Goal: Task Accomplishment & Management: Manage account settings

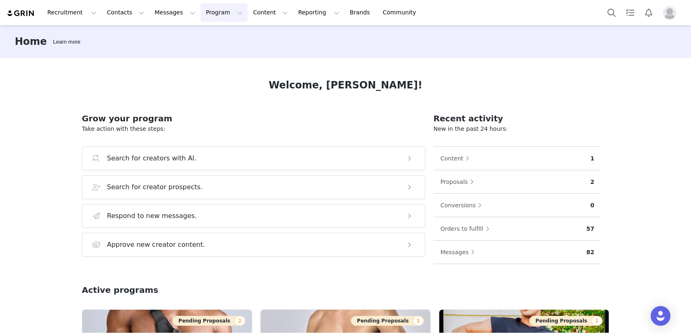
click at [207, 14] on button "Program Program" at bounding box center [224, 12] width 47 height 19
click at [207, 39] on p "Activations" at bounding box center [211, 36] width 32 height 9
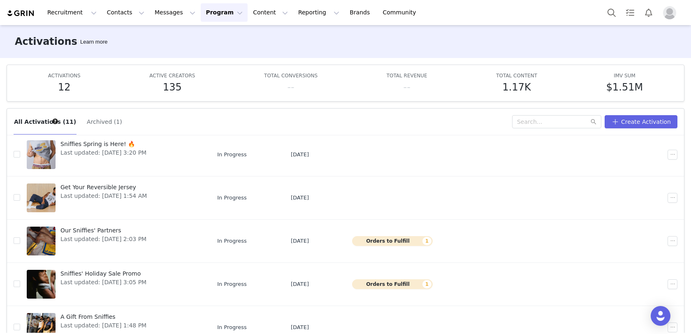
scroll to position [43, 0]
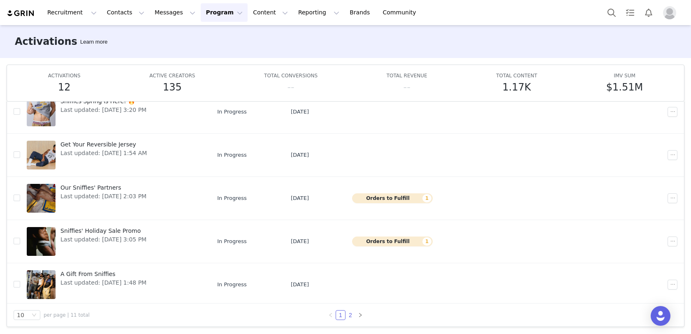
click at [350, 312] on link "2" at bounding box center [350, 315] width 9 height 9
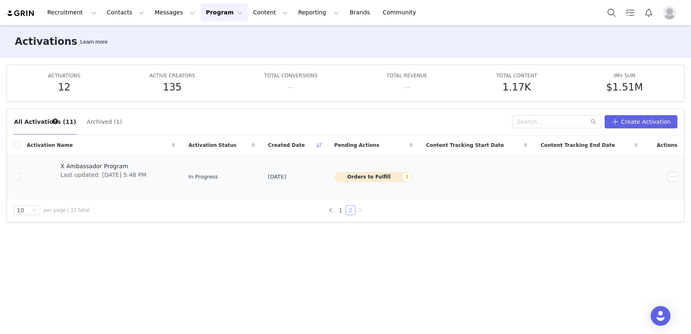
scroll to position [0, 0]
click at [103, 163] on span "X Ambassador Program" at bounding box center [103, 166] width 86 height 9
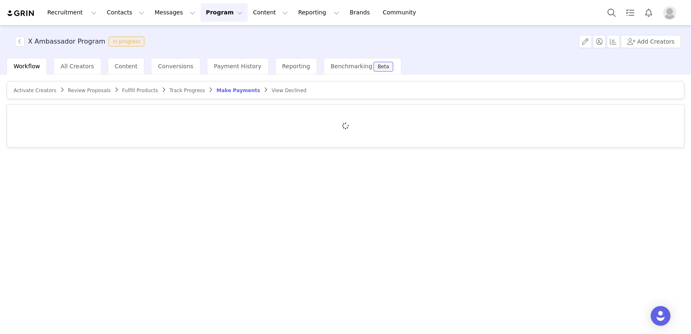
click at [85, 88] on span "Review Proposals" at bounding box center [89, 91] width 43 height 6
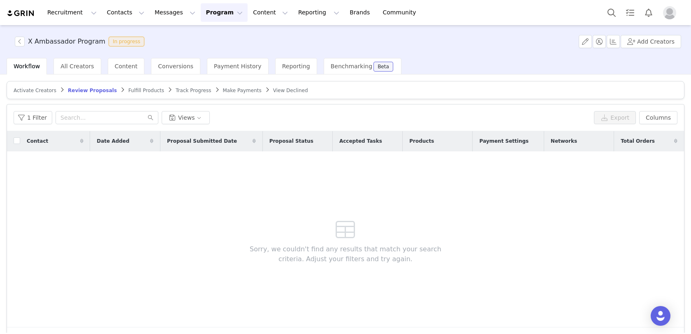
click at [135, 89] on span "Fulfill Products" at bounding box center [146, 91] width 36 height 6
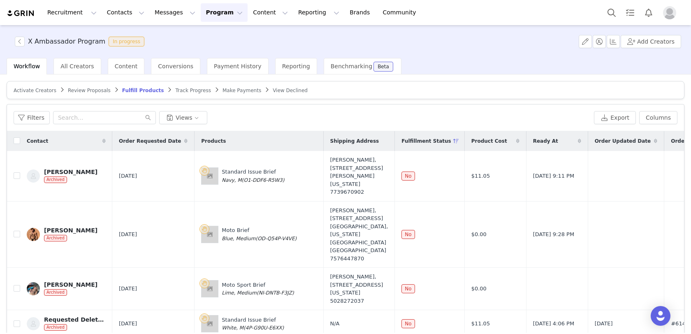
click at [187, 88] on span "Track Progress" at bounding box center [192, 91] width 35 height 6
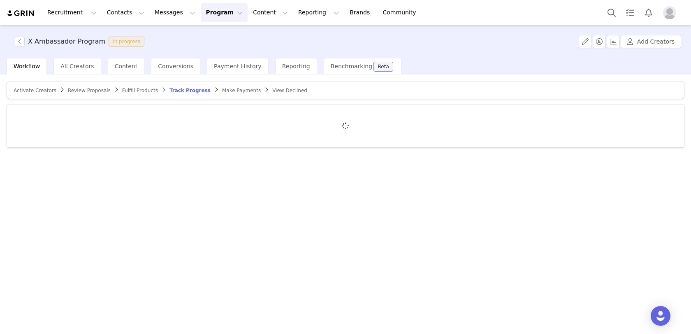
click at [42, 88] on span "Activate Creators" at bounding box center [35, 91] width 43 height 6
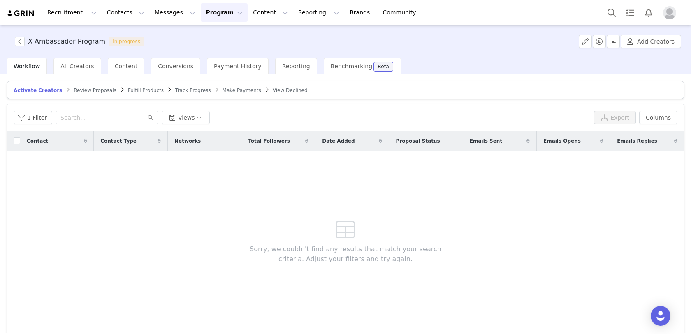
click at [234, 88] on span "Make Payments" at bounding box center [242, 91] width 39 height 6
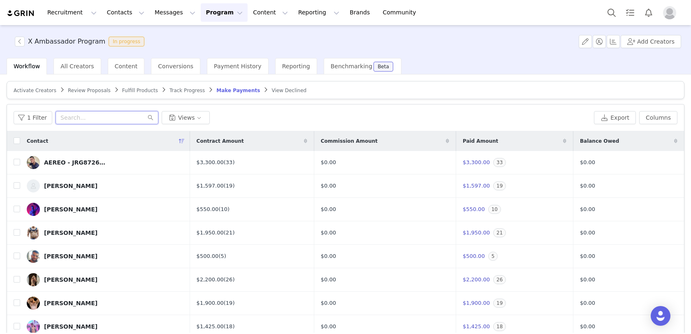
click at [106, 120] on input "text" at bounding box center [107, 117] width 103 height 13
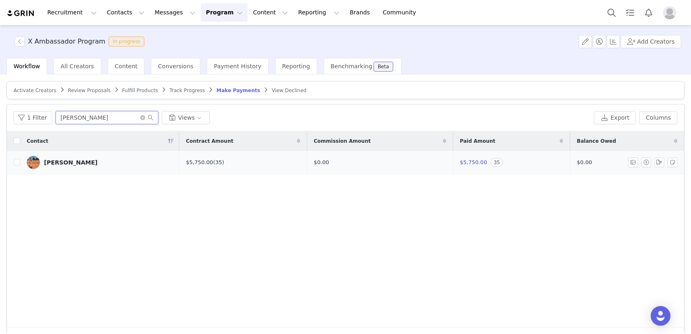
type input "[PERSON_NAME]"
click at [79, 162] on div "[PERSON_NAME]" at bounding box center [71, 162] width 54 height 7
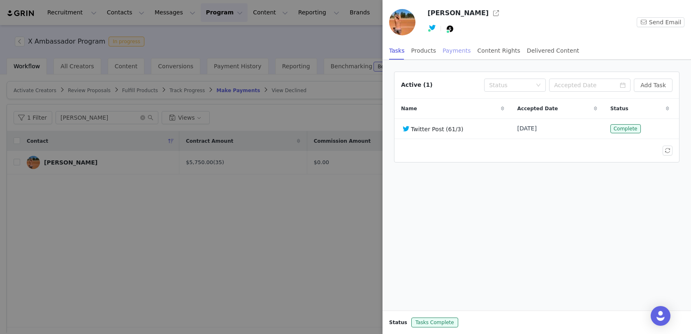
click at [456, 56] on div "Payments" at bounding box center [457, 51] width 28 height 19
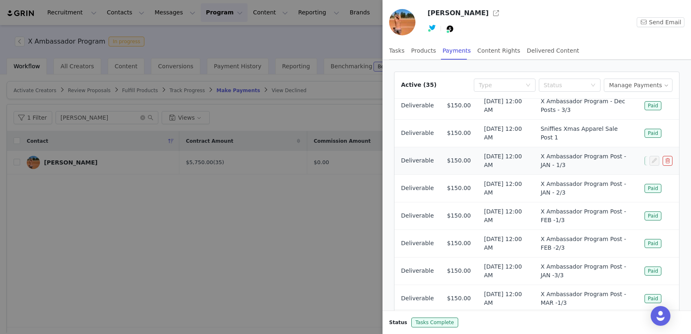
scroll to position [43, 0]
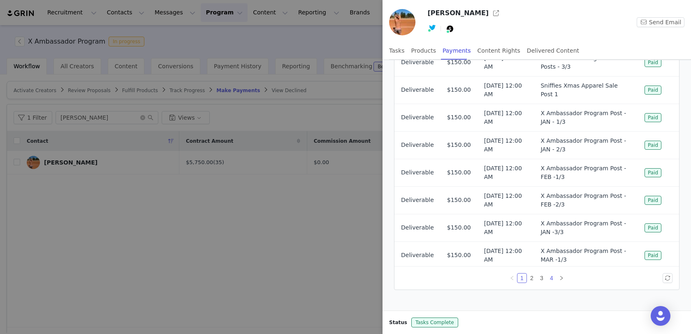
click at [550, 279] on link "4" at bounding box center [551, 278] width 9 height 9
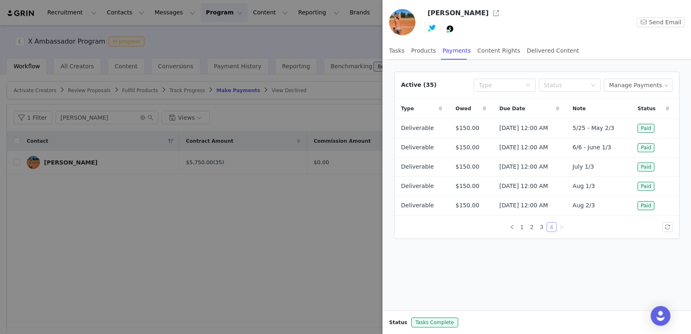
scroll to position [0, 0]
click at [651, 83] on button "Manage Payments" at bounding box center [638, 85] width 69 height 13
click at [633, 115] on span "Add Payable" at bounding box center [640, 113] width 35 height 9
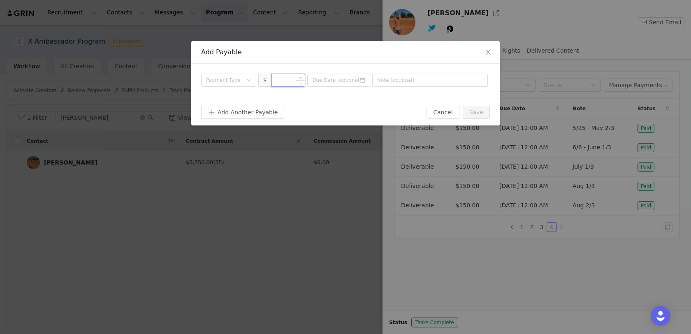
click at [280, 74] on input at bounding box center [288, 80] width 33 height 12
type input "150"
click at [220, 74] on div "Payment Type" at bounding box center [228, 80] width 55 height 13
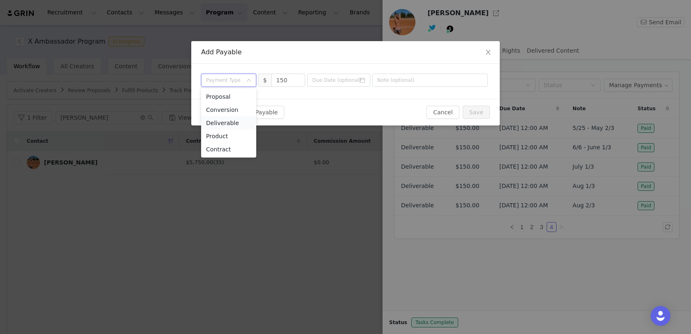
click at [224, 121] on li "Deliverable" at bounding box center [228, 122] width 55 height 13
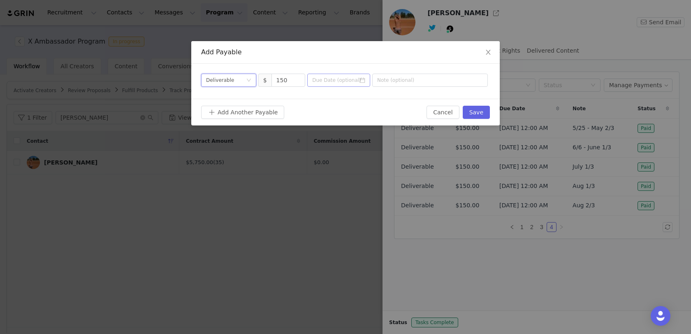
click at [361, 82] on icon "icon: calendar" at bounding box center [362, 80] width 5 height 5
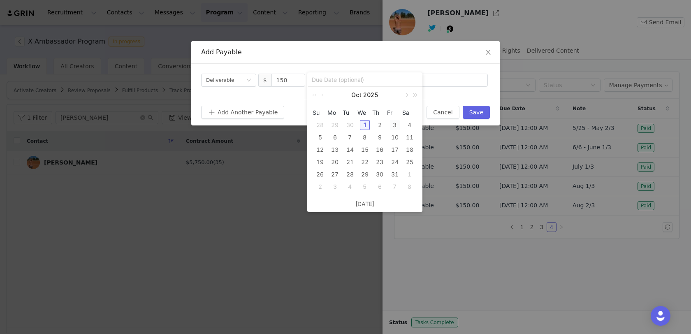
click at [395, 123] on div "3" at bounding box center [395, 125] width 10 height 10
type input "[DATE]"
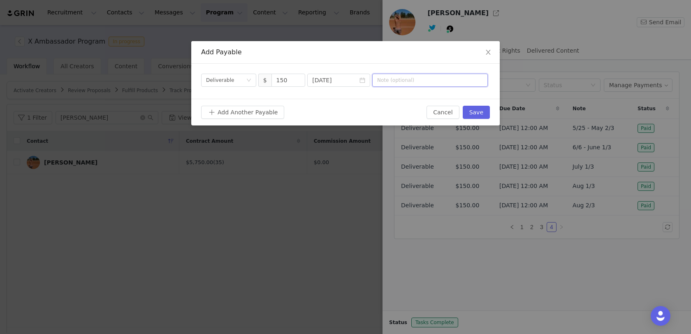
click at [446, 74] on input "text" at bounding box center [430, 80] width 116 height 13
type input "Sept 1/3"
click at [486, 114] on button "Save" at bounding box center [476, 112] width 27 height 13
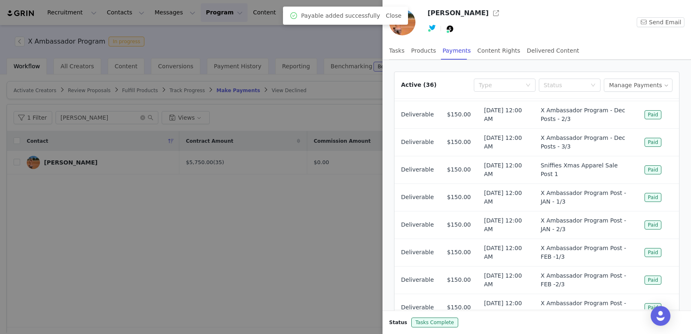
scroll to position [82, 0]
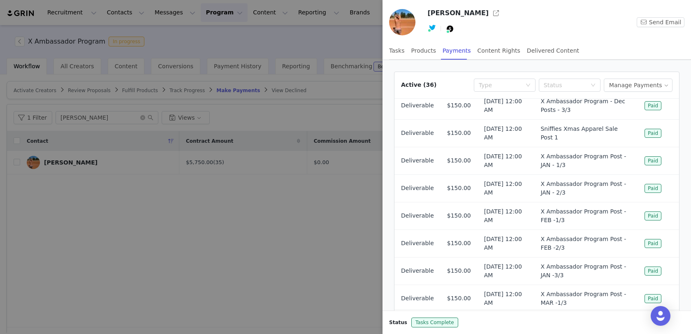
click at [313, 229] on div at bounding box center [345, 167] width 691 height 334
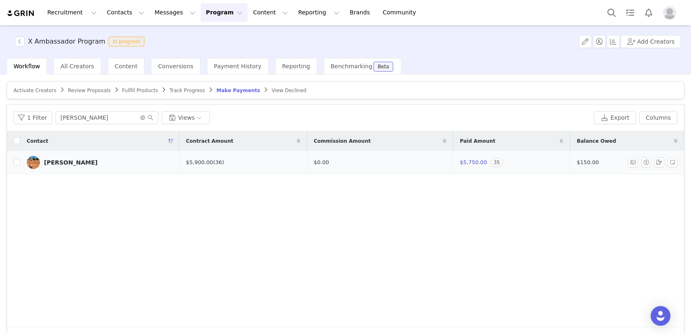
click at [81, 156] on link "[PERSON_NAME]" at bounding box center [100, 162] width 146 height 13
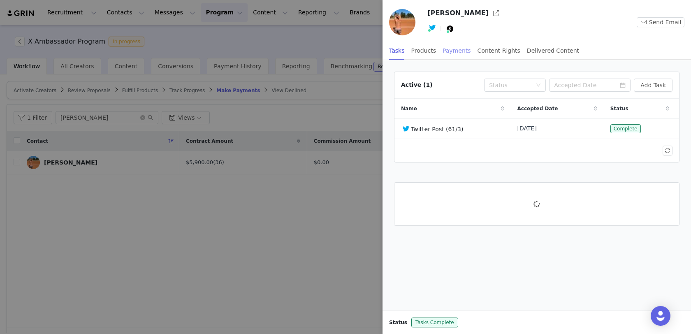
click at [456, 51] on div "Payments" at bounding box center [457, 51] width 28 height 19
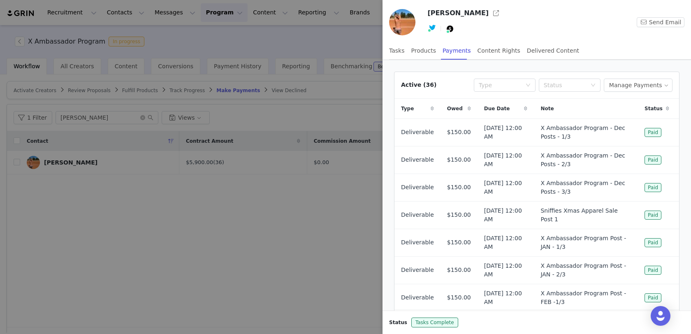
click at [212, 258] on div at bounding box center [345, 167] width 691 height 334
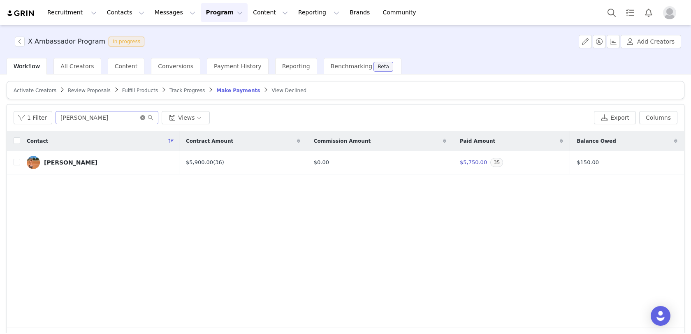
click at [142, 116] on icon "icon: close-circle" at bounding box center [142, 117] width 5 height 5
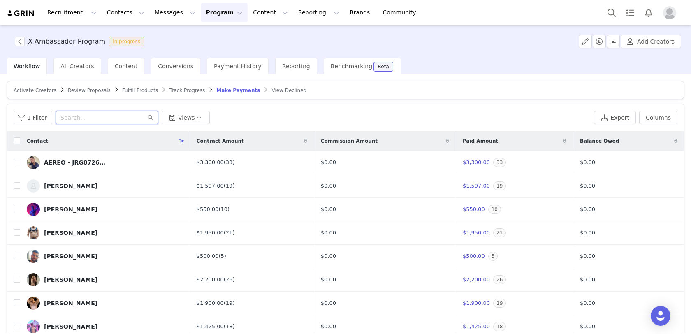
click at [133, 122] on input "text" at bounding box center [107, 117] width 103 height 13
click at [80, 165] on link "AEREO - JRG872670 [PERSON_NAME]" at bounding box center [105, 162] width 157 height 13
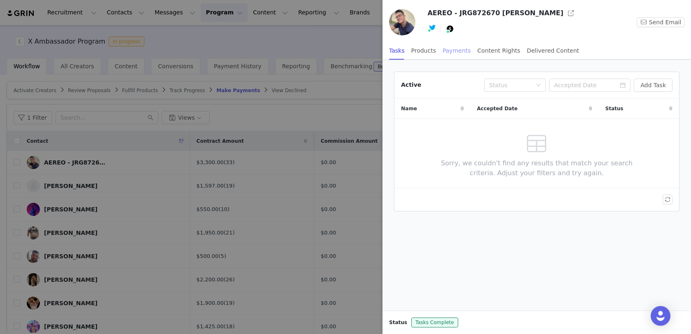
click at [449, 54] on div "Payments" at bounding box center [457, 51] width 28 height 19
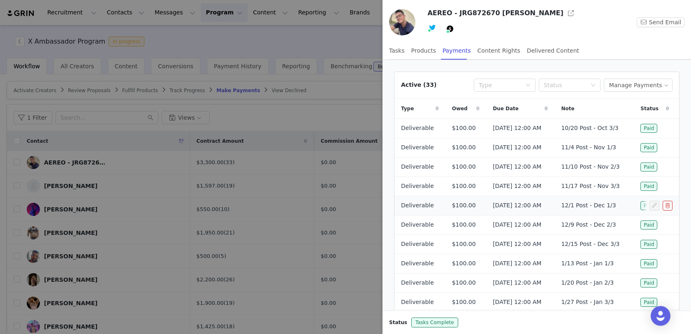
scroll to position [42, 0]
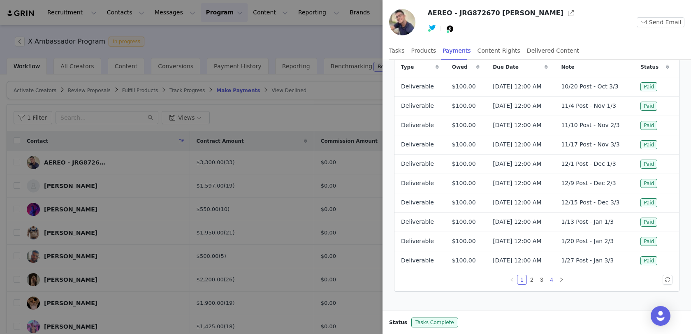
click at [553, 275] on link "4" at bounding box center [551, 279] width 9 height 9
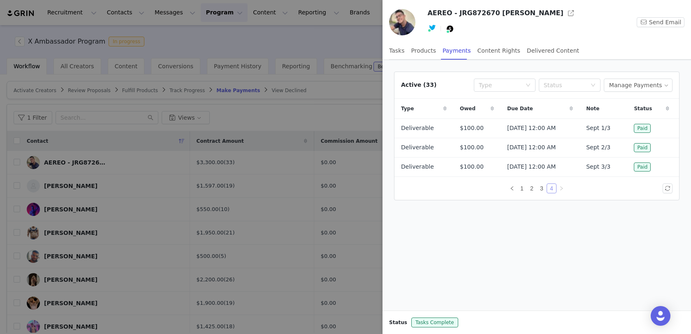
scroll to position [0, 0]
click at [648, 82] on button "Manage Payments" at bounding box center [638, 85] width 69 height 13
click at [630, 114] on span "Add Payable" at bounding box center [640, 113] width 35 height 9
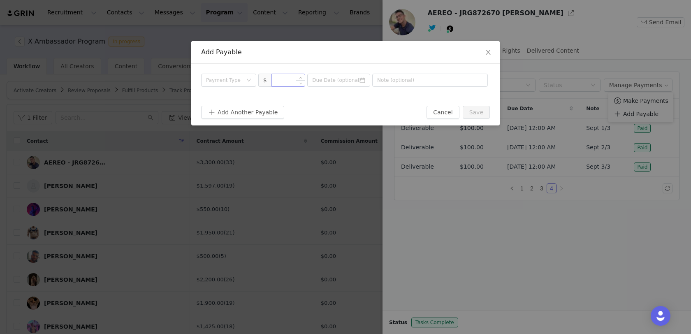
click at [289, 78] on input at bounding box center [288, 80] width 33 height 12
click at [224, 79] on div "Payment Type" at bounding box center [224, 80] width 36 height 8
type input "100"
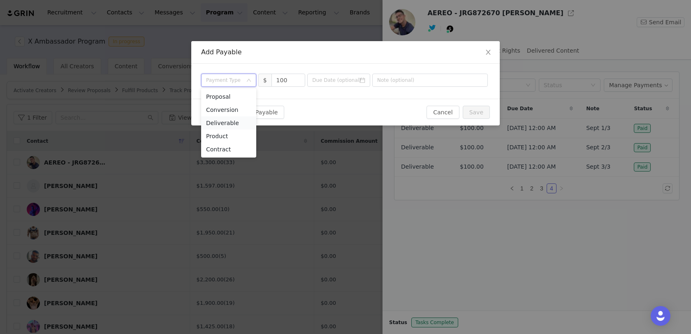
click at [222, 125] on li "Deliverable" at bounding box center [228, 122] width 55 height 13
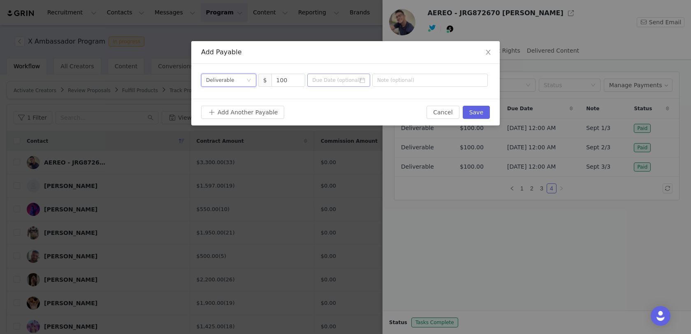
click at [362, 80] on icon "icon: calendar" at bounding box center [363, 80] width 6 height 6
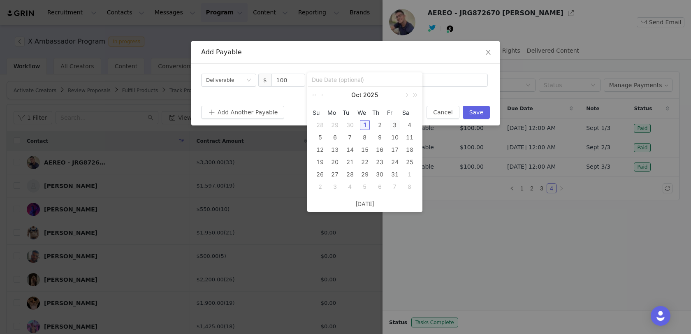
click at [393, 125] on div "3" at bounding box center [395, 125] width 10 height 10
type input "[DATE]"
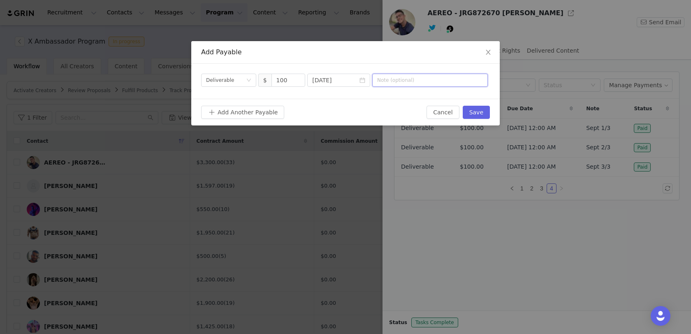
click at [413, 84] on input "text" at bounding box center [430, 80] width 116 height 13
type input "Oct 1/3"
click at [473, 108] on button "Save" at bounding box center [476, 112] width 27 height 13
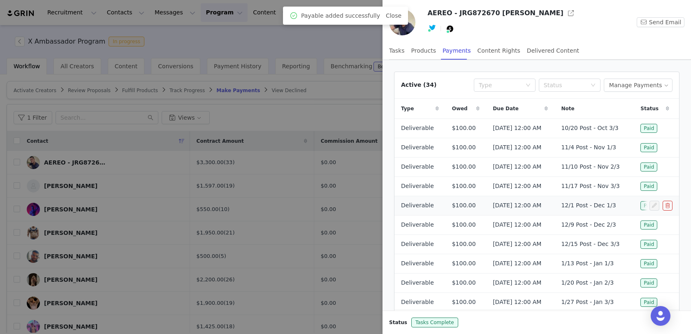
scroll to position [42, 0]
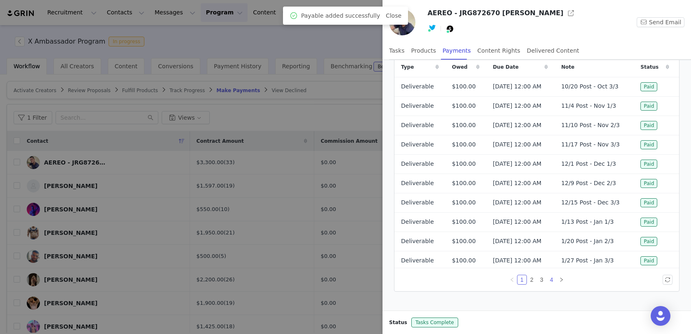
click at [554, 277] on link "4" at bounding box center [551, 279] width 9 height 9
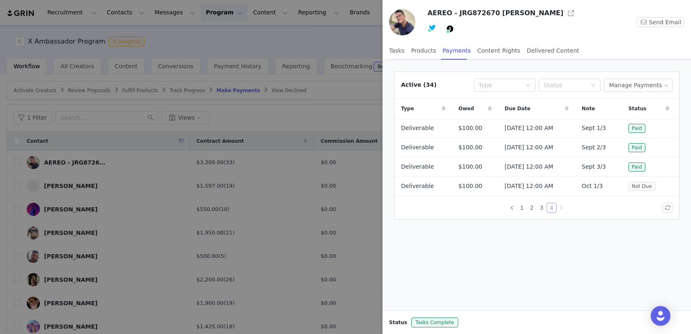
scroll to position [0, 0]
click at [290, 113] on div at bounding box center [345, 167] width 691 height 334
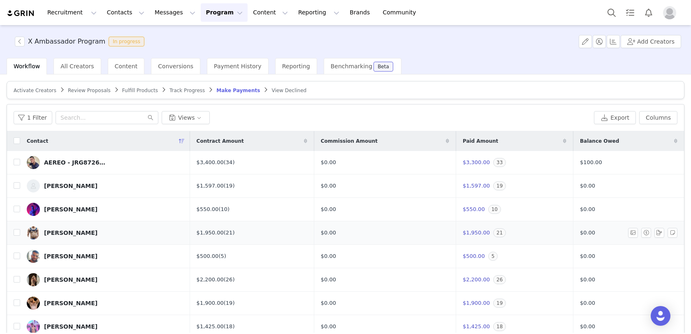
click at [62, 231] on div "[PERSON_NAME]" at bounding box center [71, 233] width 54 height 7
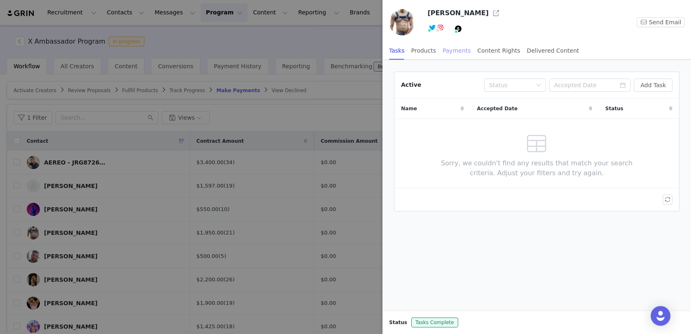
click at [446, 51] on div "Payments" at bounding box center [457, 51] width 28 height 19
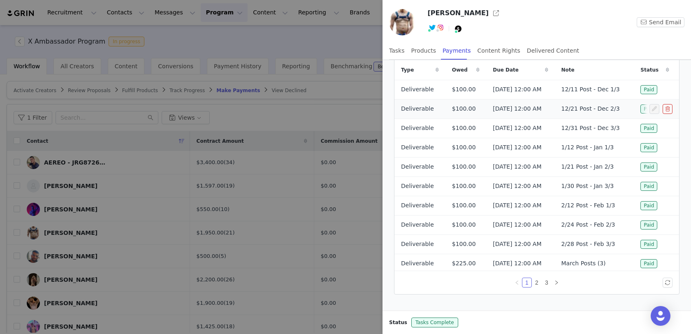
scroll to position [42, 0]
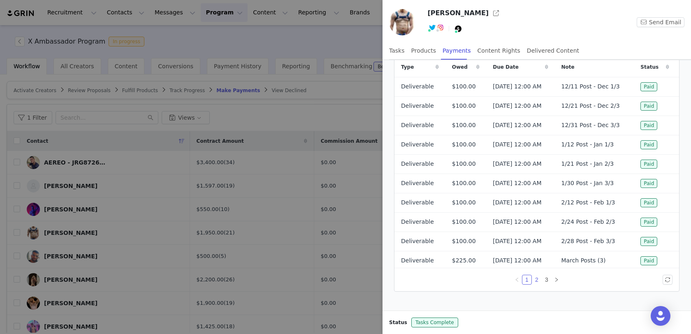
click at [539, 279] on link "2" at bounding box center [537, 279] width 9 height 9
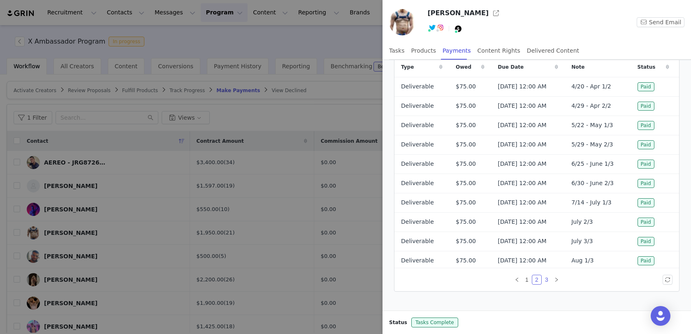
click at [547, 278] on link "3" at bounding box center [546, 279] width 9 height 9
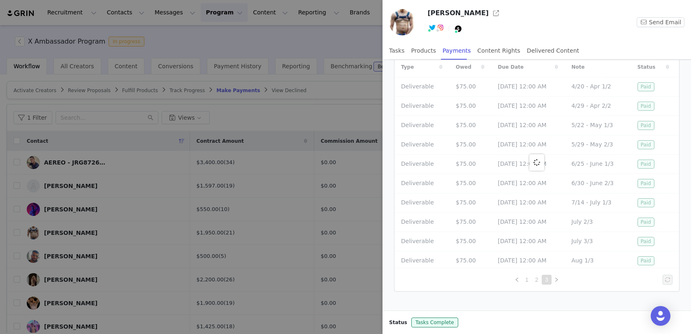
scroll to position [0, 0]
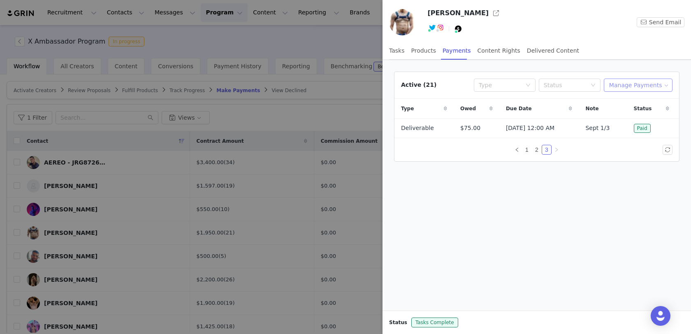
click at [631, 84] on button "Manage Payments" at bounding box center [638, 85] width 69 height 13
click at [631, 109] on span "Add Payable" at bounding box center [640, 113] width 35 height 9
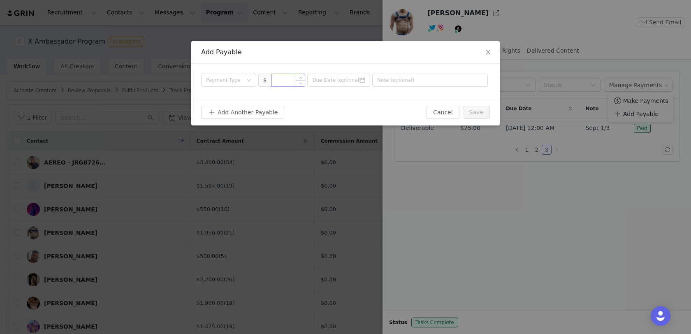
click at [283, 82] on input at bounding box center [288, 80] width 33 height 12
type input "75"
click at [248, 81] on icon "icon: down" at bounding box center [249, 80] width 5 height 5
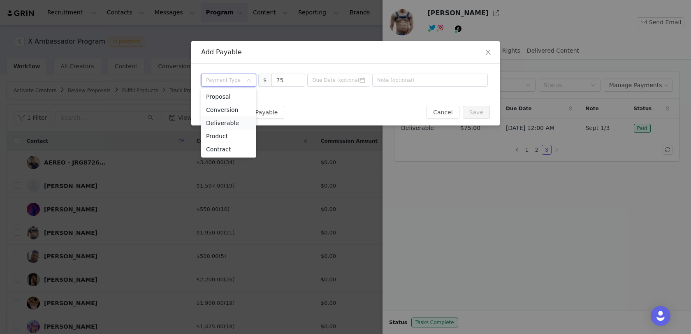
click at [237, 123] on li "Deliverable" at bounding box center [228, 122] width 55 height 13
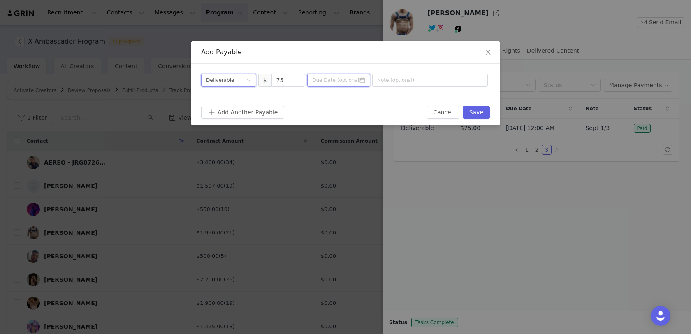
click at [368, 79] on input at bounding box center [338, 80] width 63 height 13
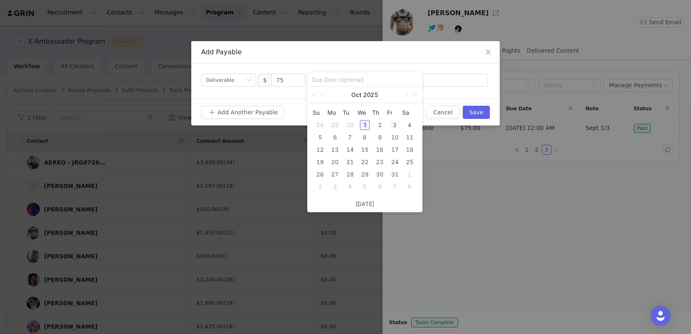
click at [395, 123] on div "3" at bounding box center [395, 125] width 10 height 10
type input "[DATE]"
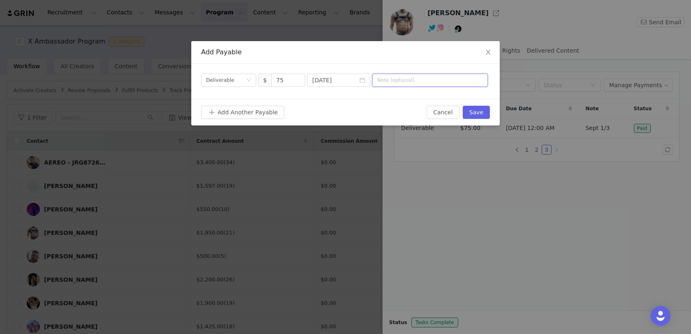
click at [435, 82] on input "text" at bounding box center [430, 80] width 116 height 13
type input "Oct 1/3"
click at [480, 111] on button "Save" at bounding box center [476, 112] width 27 height 13
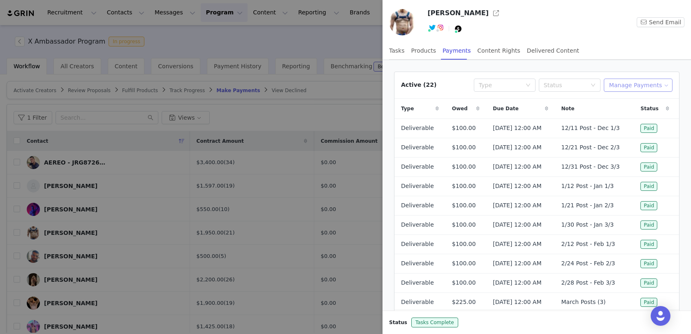
click at [631, 84] on button "Manage Payments" at bounding box center [638, 85] width 69 height 13
click at [626, 109] on li "Add Payable" at bounding box center [641, 113] width 65 height 13
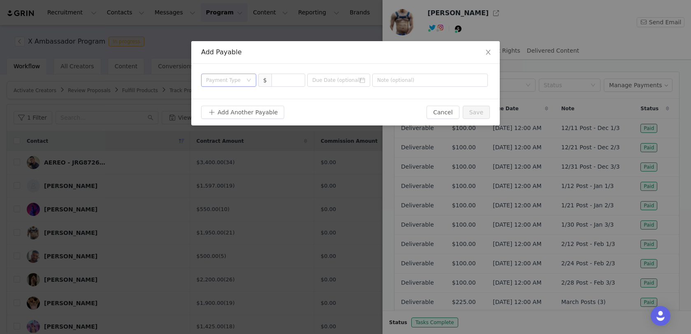
click at [240, 79] on div "Payment Type" at bounding box center [224, 80] width 36 height 8
click at [228, 123] on li "Deliverable" at bounding box center [228, 122] width 55 height 13
click at [287, 82] on input at bounding box center [288, 80] width 33 height 12
type input "75"
click at [359, 81] on input at bounding box center [338, 80] width 63 height 13
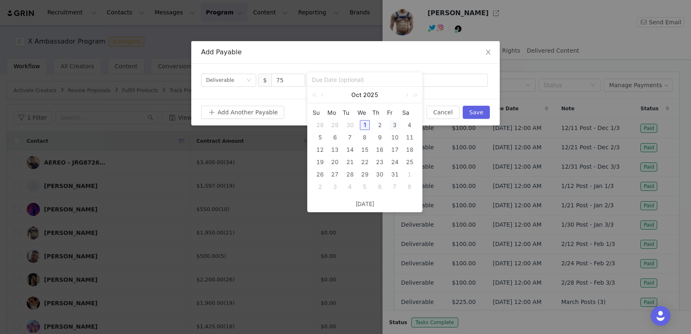
click at [396, 121] on div "3" at bounding box center [395, 125] width 10 height 10
type input "[DATE]"
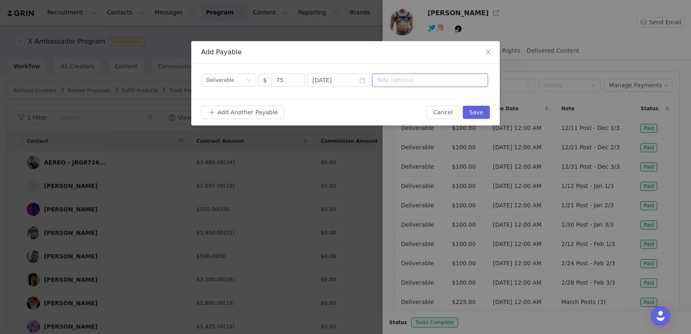
click at [416, 80] on input "text" at bounding box center [430, 80] width 116 height 13
type input "Sept 2/3"
click at [475, 108] on button "Save" at bounding box center [476, 112] width 27 height 13
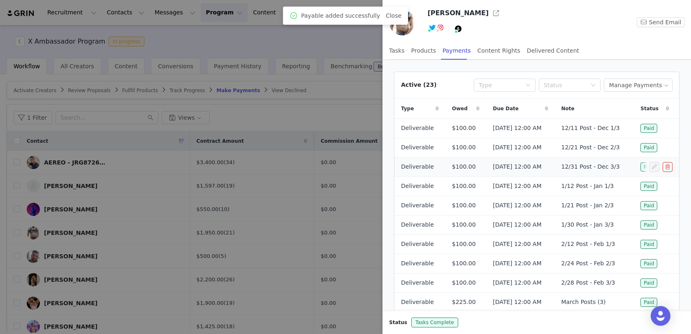
scroll to position [42, 0]
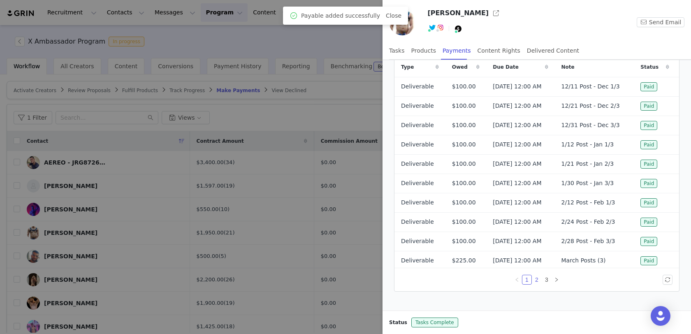
click at [536, 280] on link "2" at bounding box center [537, 279] width 9 height 9
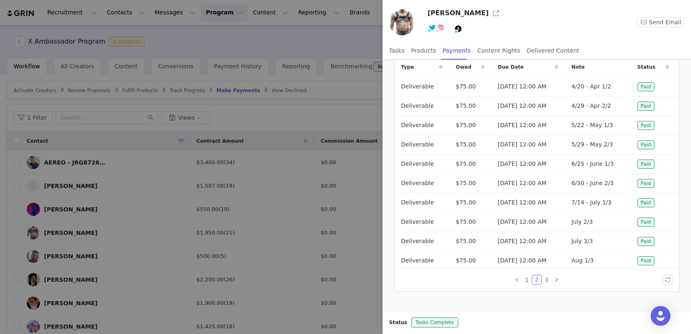
click at [544, 275] on link "3" at bounding box center [546, 279] width 9 height 9
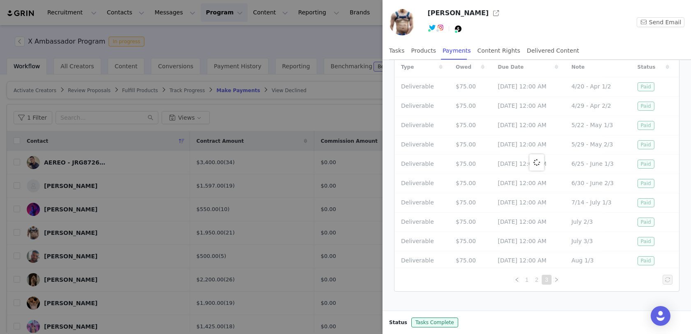
scroll to position [0, 0]
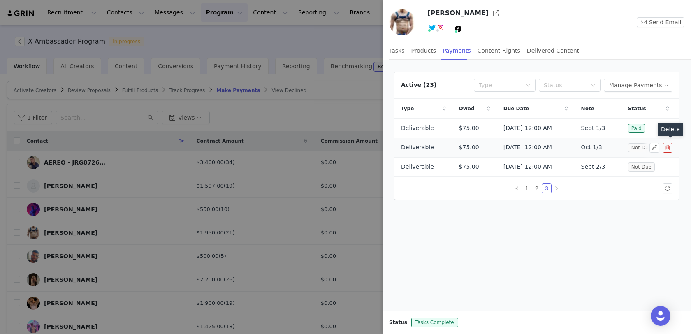
click at [668, 147] on button "button" at bounding box center [668, 148] width 10 height 10
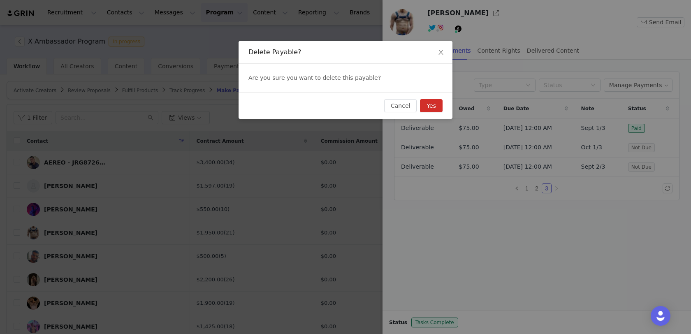
click at [430, 104] on button "Yes" at bounding box center [431, 105] width 23 height 13
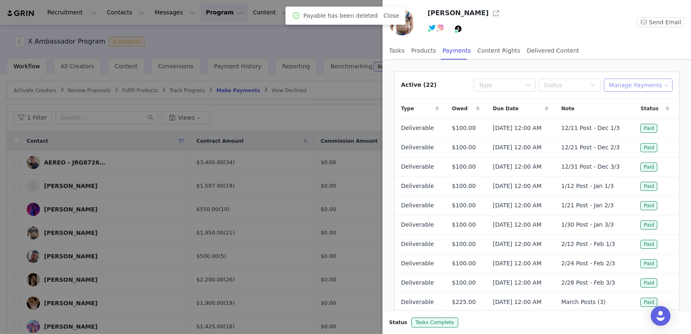
click at [646, 84] on button "Manage Payments" at bounding box center [638, 85] width 69 height 13
click at [633, 114] on span "Add Payable" at bounding box center [640, 113] width 35 height 9
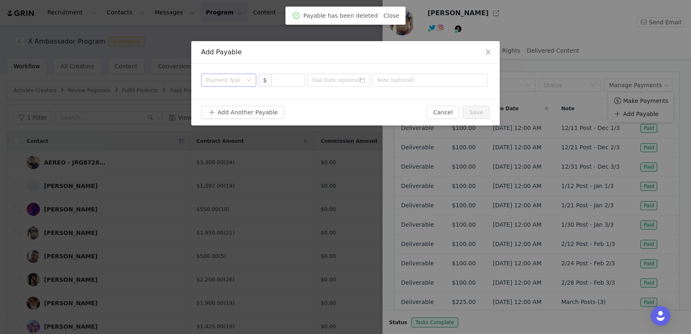
click at [236, 76] on div "Payment Type" at bounding box center [224, 80] width 36 height 8
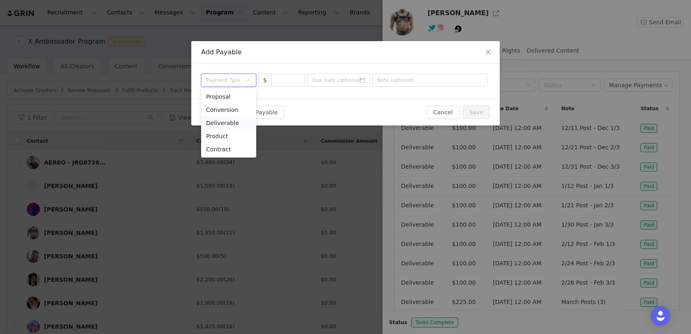
click at [230, 121] on li "Deliverable" at bounding box center [228, 122] width 55 height 13
click at [288, 81] on input at bounding box center [288, 80] width 33 height 12
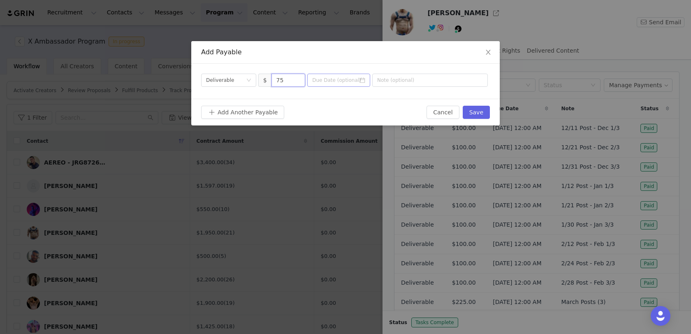
type input "75"
click at [366, 80] on input at bounding box center [338, 80] width 63 height 13
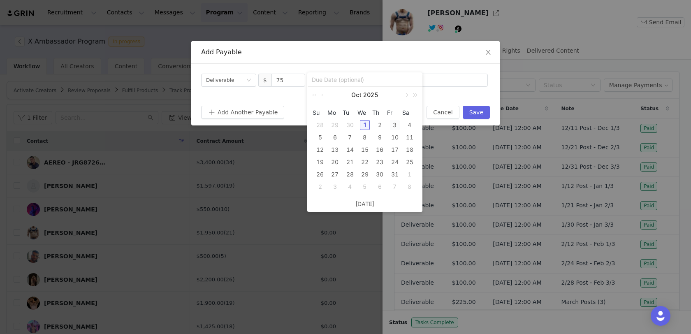
click at [395, 124] on div "3" at bounding box center [395, 125] width 10 height 10
type input "[DATE]"
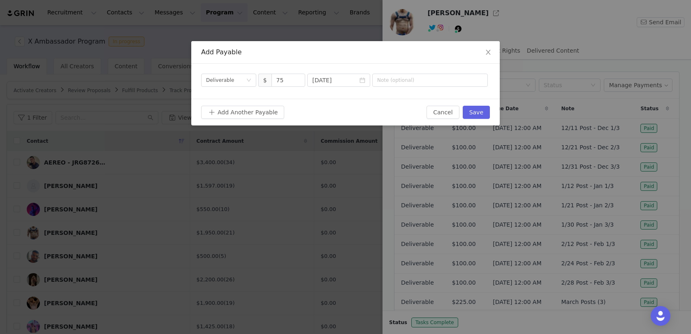
click at [433, 71] on div "Payment Type Deliverable $ 75 [DATE]" at bounding box center [345, 81] width 309 height 35
click at [428, 78] on input "text" at bounding box center [430, 80] width 116 height 13
type input "Oct 1/3"
click at [469, 109] on button "Save" at bounding box center [476, 112] width 27 height 13
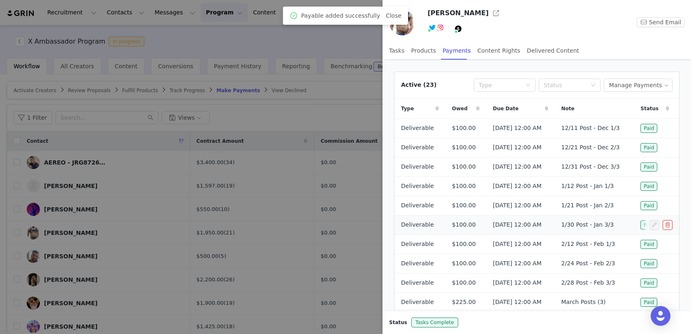
scroll to position [42, 0]
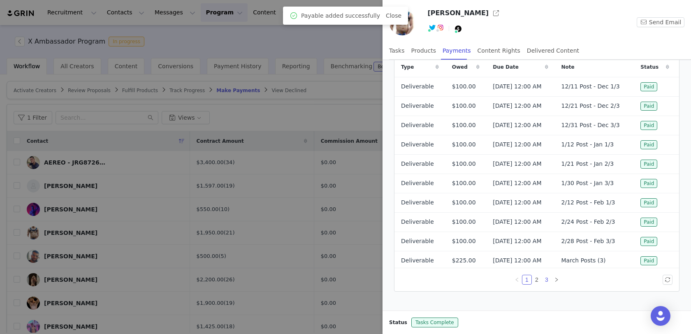
click at [549, 279] on link "3" at bounding box center [546, 279] width 9 height 9
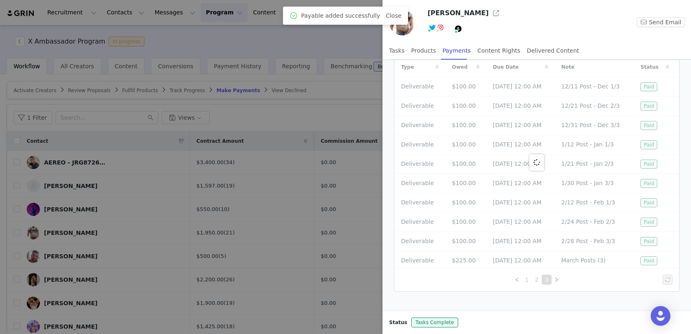
scroll to position [0, 0]
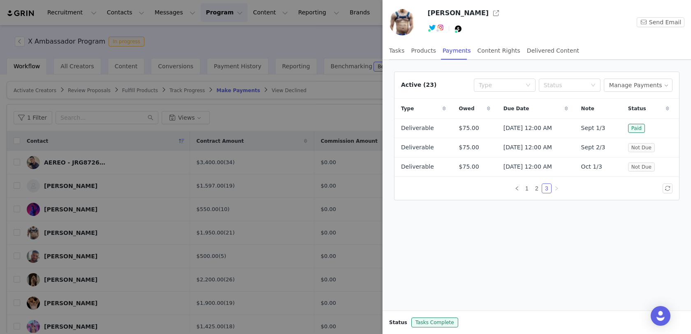
click at [348, 112] on div at bounding box center [345, 167] width 691 height 334
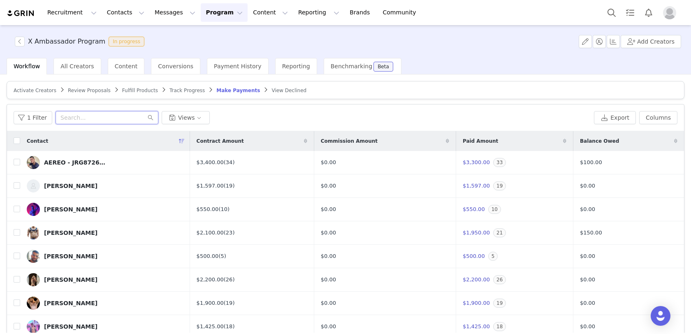
click at [67, 117] on input "text" at bounding box center [107, 117] width 103 height 13
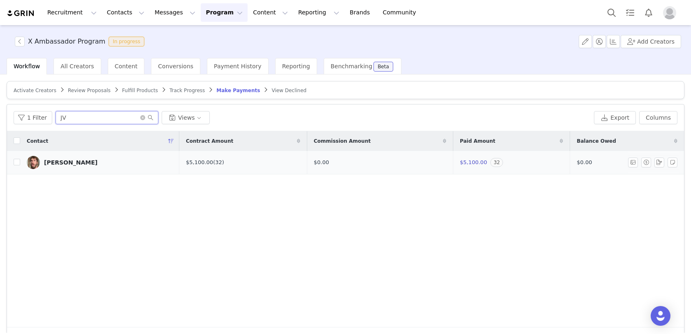
type input "JV"
click at [71, 157] on link "[PERSON_NAME]" at bounding box center [100, 162] width 146 height 13
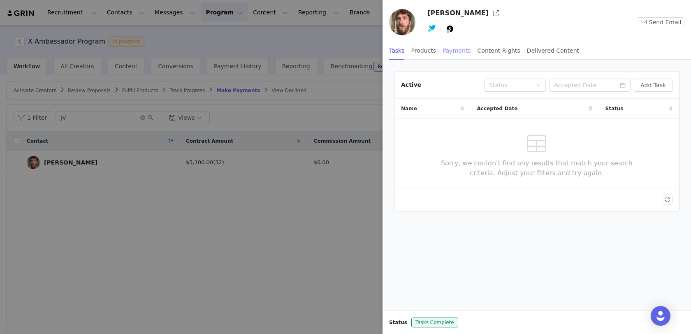
click at [445, 45] on div "Payments" at bounding box center [457, 51] width 28 height 19
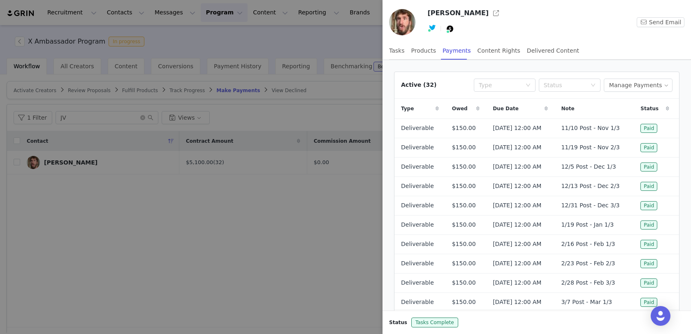
scroll to position [42, 0]
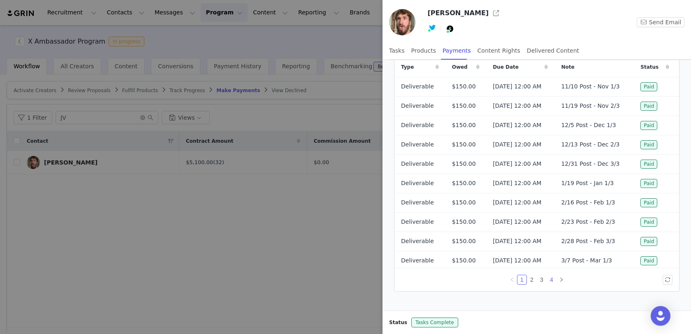
click at [554, 275] on link "4" at bounding box center [551, 279] width 9 height 9
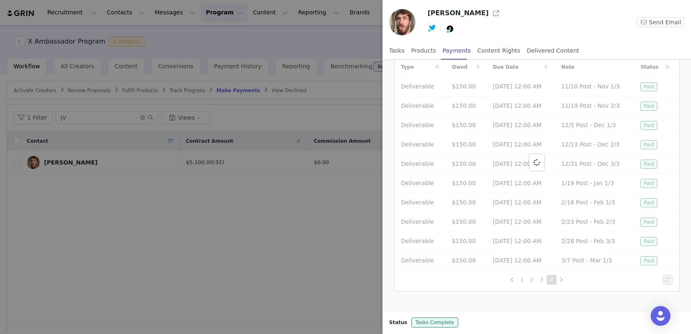
scroll to position [0, 0]
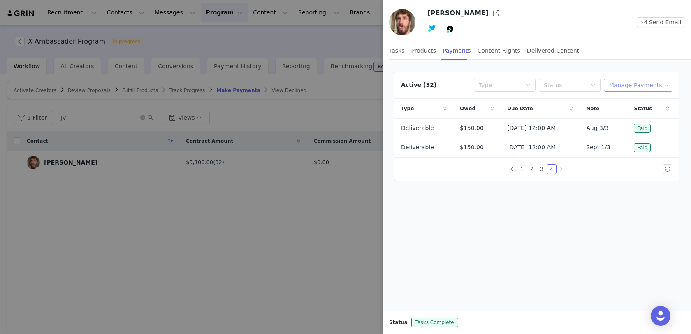
click at [645, 87] on button "Manage Payments" at bounding box center [638, 85] width 69 height 13
click at [636, 115] on span "Add Payable" at bounding box center [640, 113] width 35 height 9
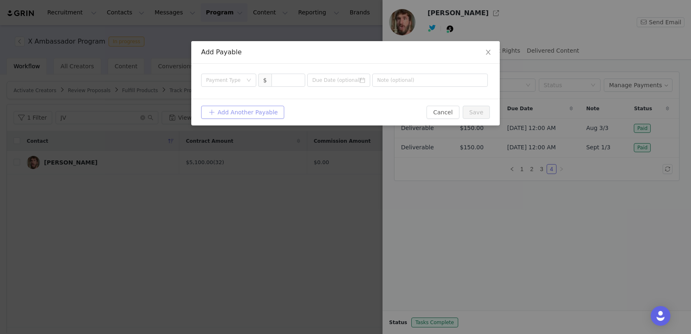
click at [252, 106] on button "Add Another Payable" at bounding box center [242, 112] width 83 height 13
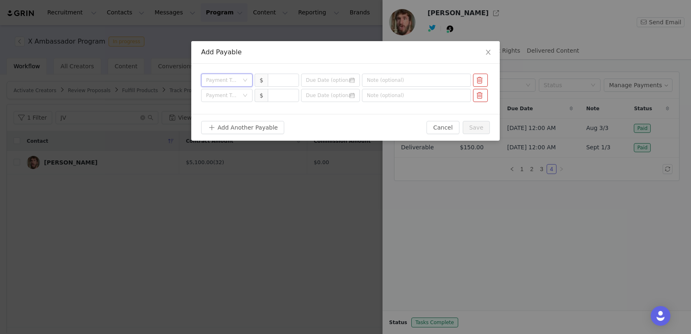
click at [244, 84] on div "Payment Type" at bounding box center [226, 80] width 51 height 13
click at [234, 124] on li "Deliverable" at bounding box center [227, 122] width 52 height 13
click at [238, 98] on div "Payment Type" at bounding box center [222, 95] width 33 height 8
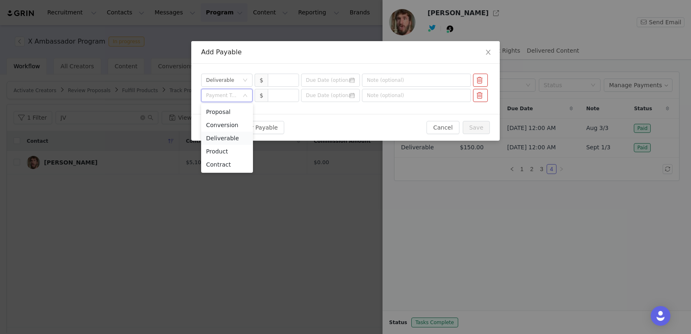
click at [234, 137] on li "Deliverable" at bounding box center [227, 138] width 52 height 13
click at [274, 88] on div "Payment Type Deliverable $ Payment Type Deliverable $" at bounding box center [345, 89] width 309 height 50
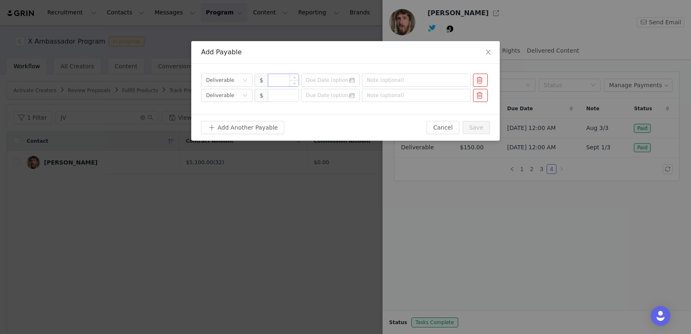
click at [274, 80] on input at bounding box center [283, 80] width 30 height 12
type input "150"
click at [278, 99] on input at bounding box center [283, 95] width 30 height 12
type input "150"
click at [355, 80] on icon "icon: calendar" at bounding box center [352, 80] width 6 height 6
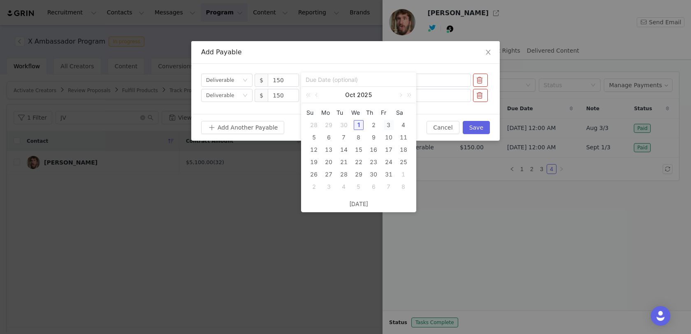
click at [392, 121] on div "3" at bounding box center [389, 125] width 10 height 10
type input "[DATE]"
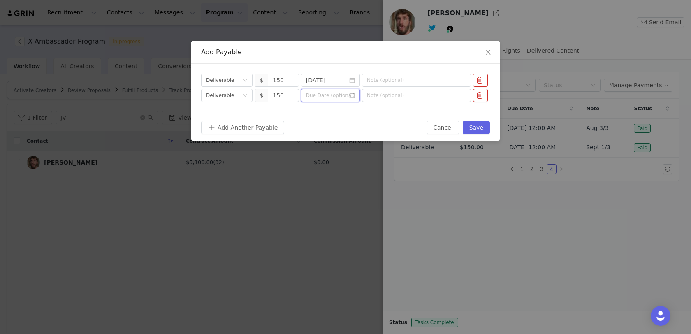
click at [344, 95] on input at bounding box center [330, 95] width 59 height 13
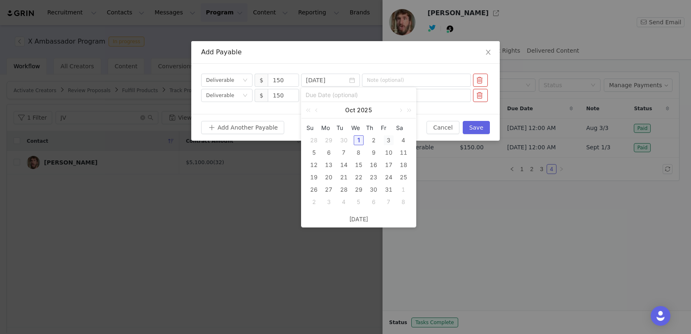
click at [390, 137] on div "3" at bounding box center [389, 140] width 10 height 10
type input "[DATE]"
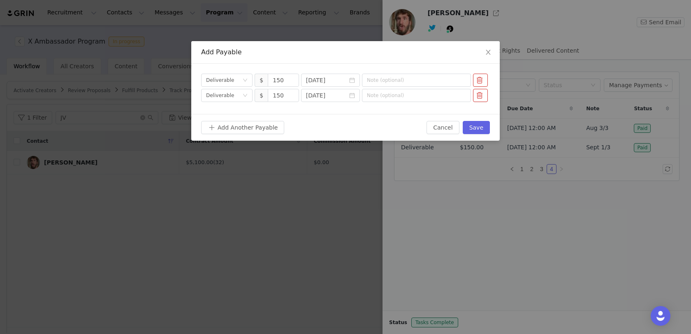
click at [404, 70] on div "Payment Type Deliverable $ 150 [DATE] Payment Type Deliverable $ 150 [DATE]" at bounding box center [345, 89] width 309 height 50
click at [400, 81] on input "text" at bounding box center [416, 80] width 109 height 13
type input "Sept 2/3"
click at [394, 103] on div "Payment Type Deliverable $ 150 [DATE] Sept 2/3 Payment Type Deliverable $ 150 […" at bounding box center [345, 89] width 309 height 50
click at [394, 98] on input "text" at bounding box center [416, 95] width 109 height 13
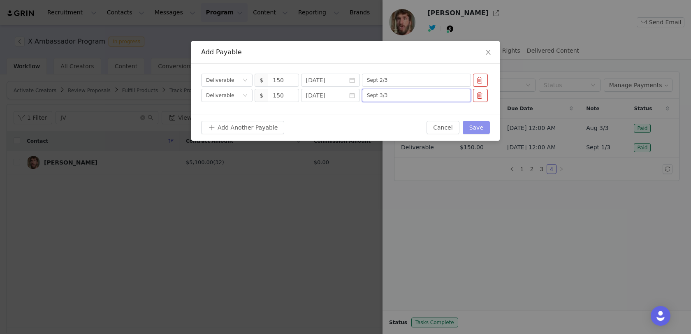
type input "Sept 3/3"
click at [476, 126] on button "Save" at bounding box center [476, 127] width 27 height 13
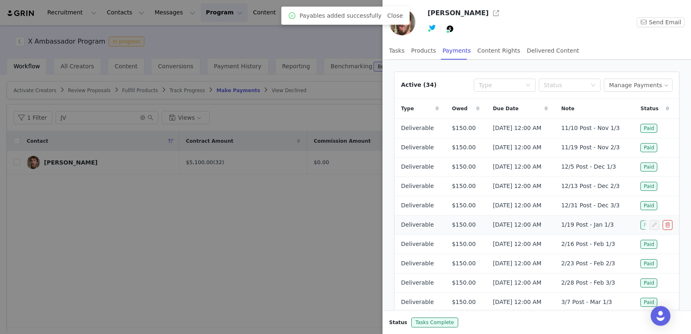
scroll to position [42, 0]
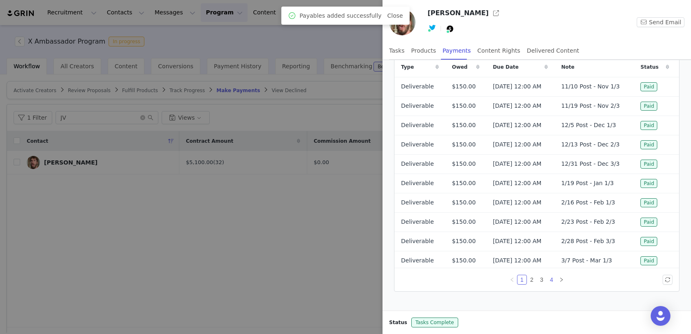
click at [552, 278] on link "4" at bounding box center [551, 279] width 9 height 9
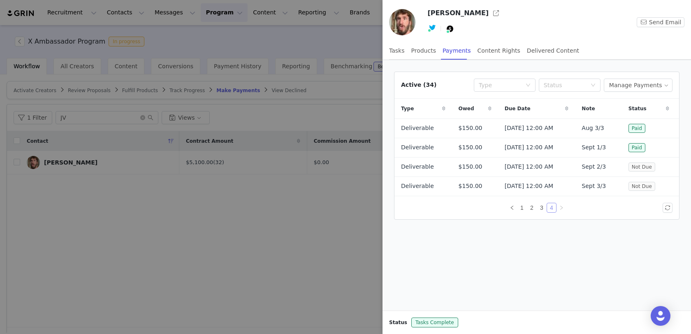
scroll to position [0, 0]
click at [311, 245] on div at bounding box center [345, 167] width 691 height 334
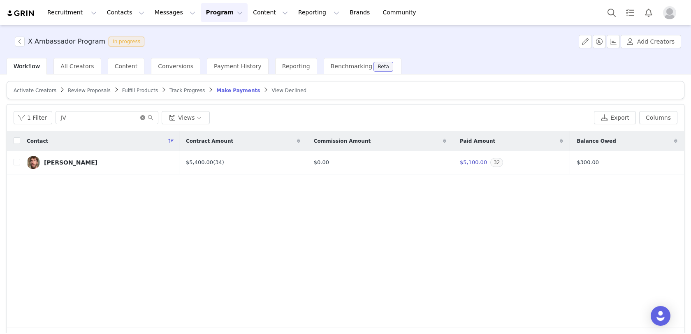
click at [141, 117] on icon "icon: close-circle" at bounding box center [142, 117] width 5 height 5
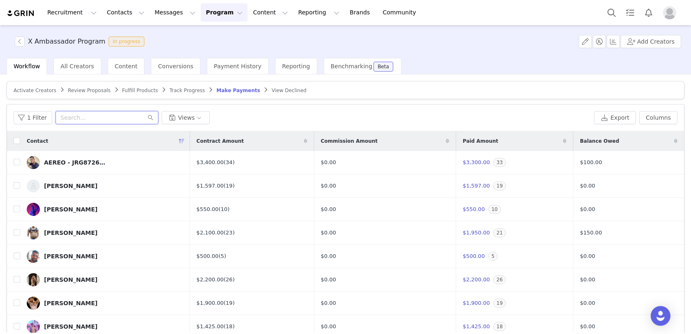
click at [107, 121] on input "text" at bounding box center [107, 117] width 103 height 13
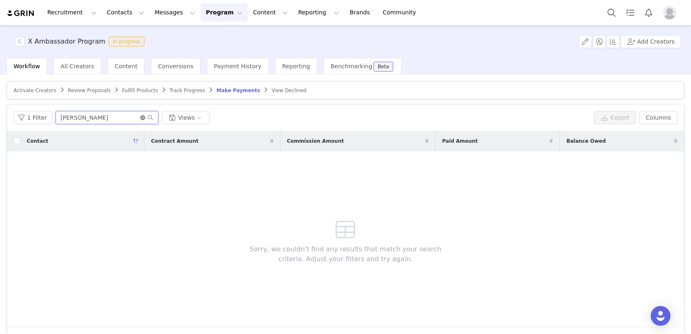
type input "[PERSON_NAME]"
click at [140, 115] on icon "icon: close-circle" at bounding box center [142, 117] width 5 height 5
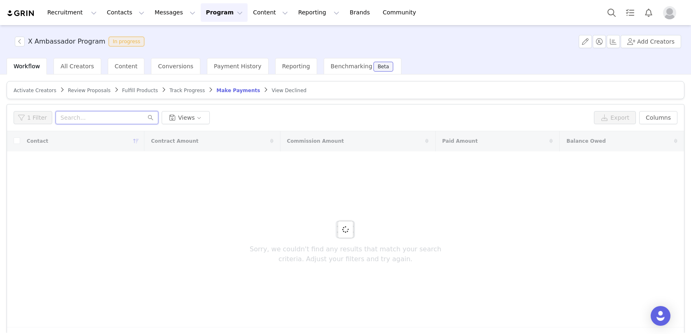
click at [137, 115] on input "text" at bounding box center [107, 117] width 103 height 13
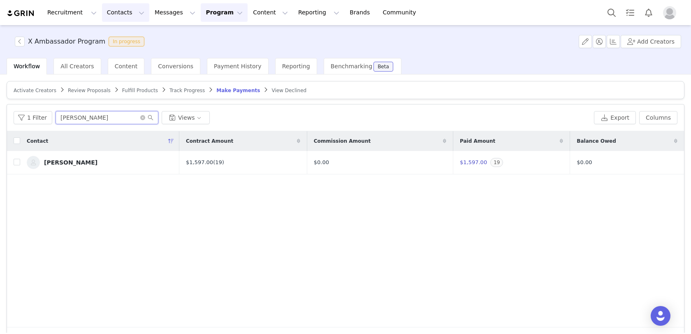
type input "[PERSON_NAME]"
click at [65, 159] on div "[PERSON_NAME]" at bounding box center [71, 162] width 54 height 7
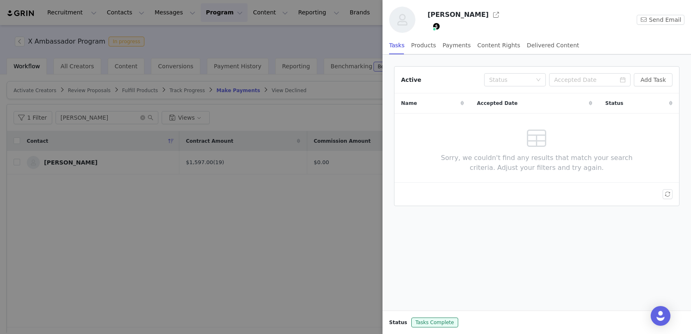
click at [463, 55] on div "Active Status Add Task Name Accepted Date Status Sorry, we couldn't find any re…" at bounding box center [537, 183] width 309 height 256
click at [461, 47] on div "Payments" at bounding box center [457, 45] width 28 height 19
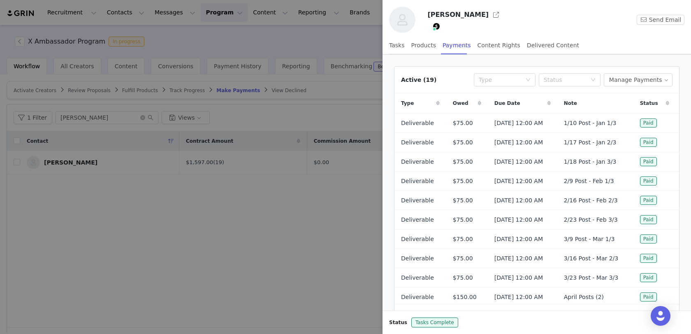
scroll to position [36, 0]
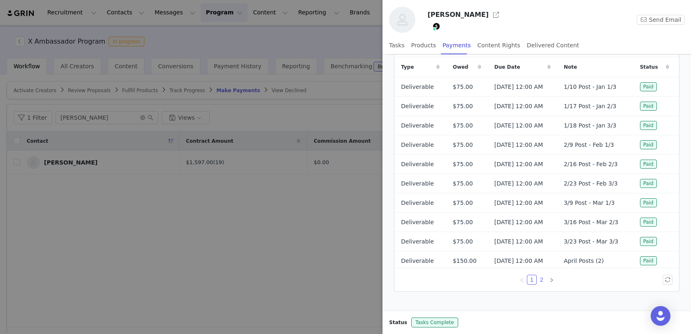
click at [542, 278] on link "2" at bounding box center [541, 279] width 9 height 9
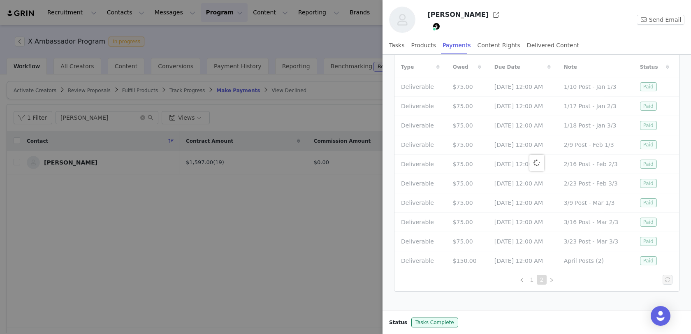
scroll to position [17, 0]
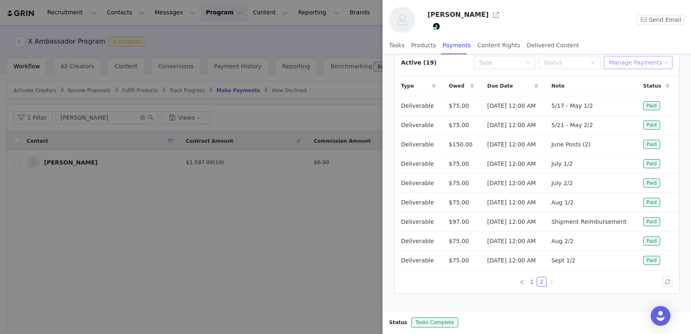
click at [660, 59] on button "Manage Payments" at bounding box center [638, 62] width 69 height 13
click at [639, 92] on span "Add Payable" at bounding box center [640, 91] width 35 height 9
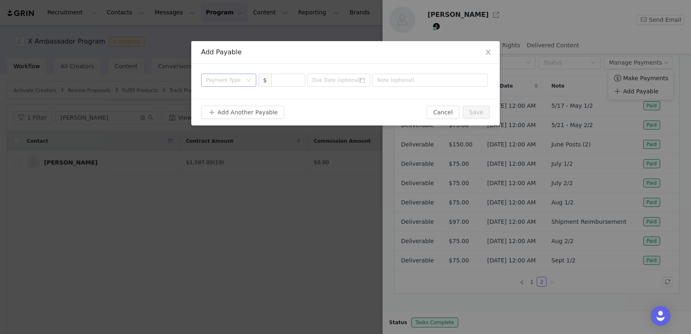
click at [238, 80] on div "Payment Type" at bounding box center [224, 80] width 36 height 8
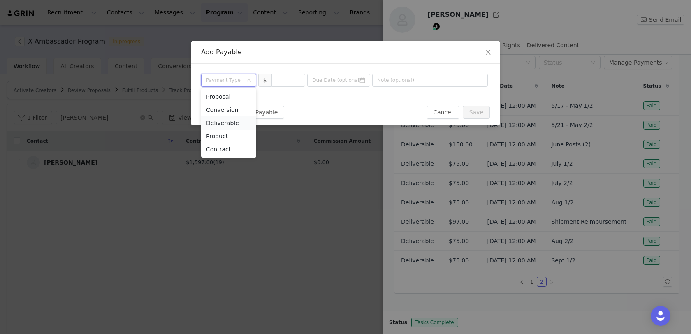
click at [222, 121] on li "Deliverable" at bounding box center [228, 122] width 55 height 13
click at [282, 86] on div at bounding box center [289, 80] width 34 height 13
click at [283, 83] on input at bounding box center [288, 80] width 33 height 12
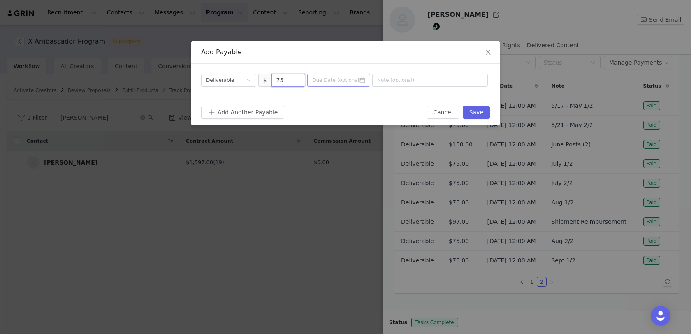
type input "75"
click at [364, 79] on icon "icon: calendar" at bounding box center [362, 80] width 5 height 5
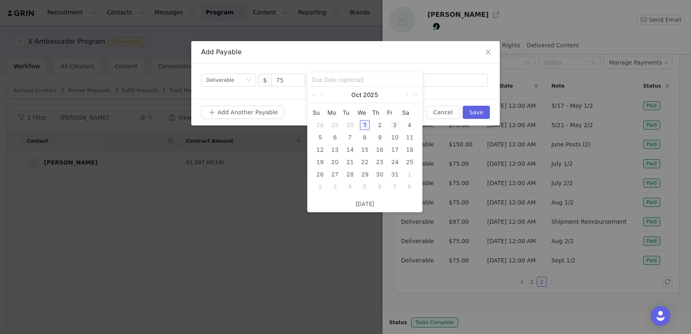
click at [393, 123] on div "3" at bounding box center [395, 125] width 10 height 10
type input "[DATE]"
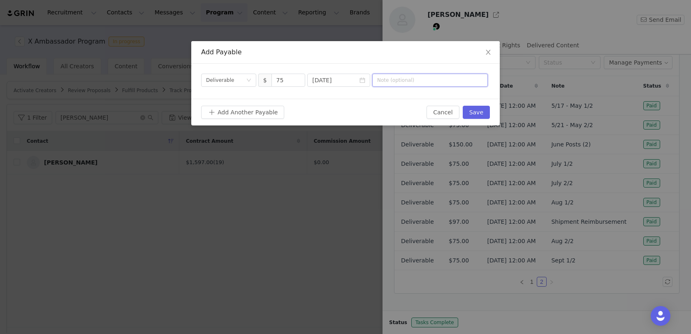
click at [413, 78] on input "text" at bounding box center [430, 80] width 116 height 13
type input "Sept 2/2"
click at [482, 114] on button "Save" at bounding box center [476, 112] width 27 height 13
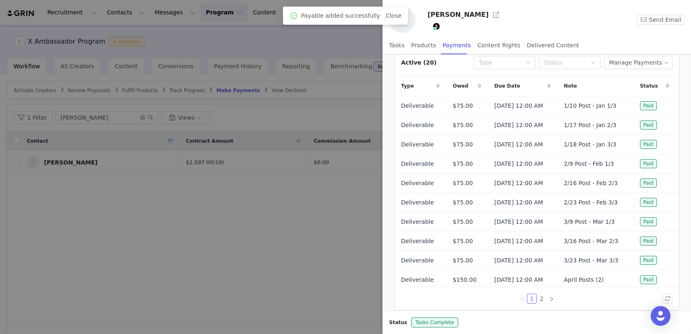
click at [347, 235] on div at bounding box center [345, 167] width 691 height 334
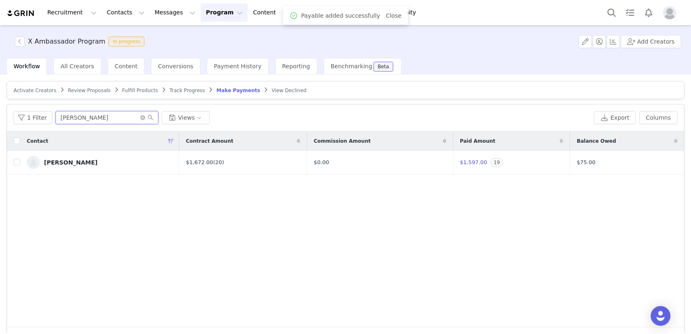
click at [135, 114] on input "[PERSON_NAME]" at bounding box center [107, 117] width 103 height 13
click at [140, 115] on icon "icon: close-circle" at bounding box center [142, 117] width 5 height 5
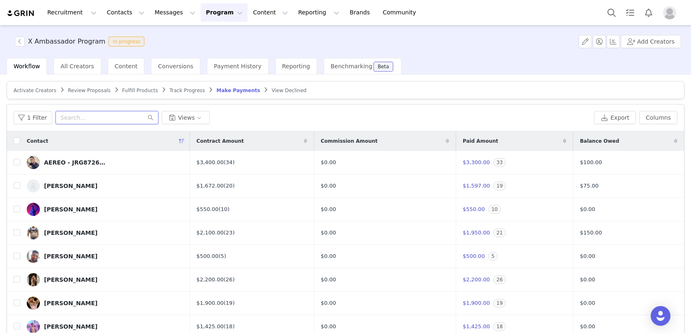
click at [114, 119] on input "text" at bounding box center [107, 117] width 103 height 13
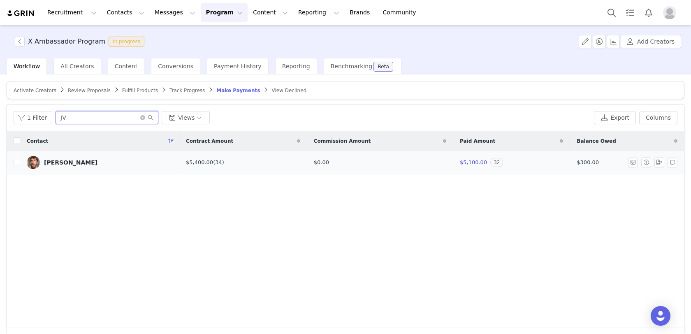
type input "JV"
click at [81, 161] on div "[PERSON_NAME]" at bounding box center [71, 162] width 54 height 7
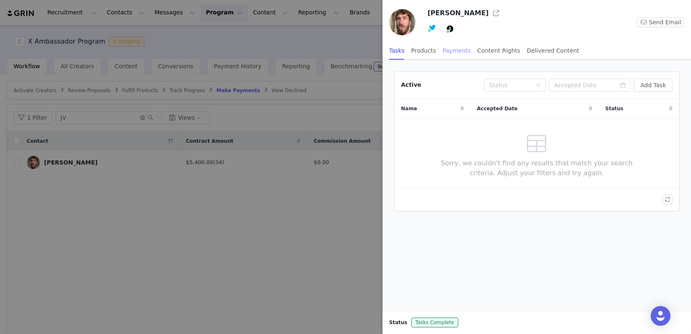
click at [451, 56] on div "Payments" at bounding box center [457, 51] width 28 height 19
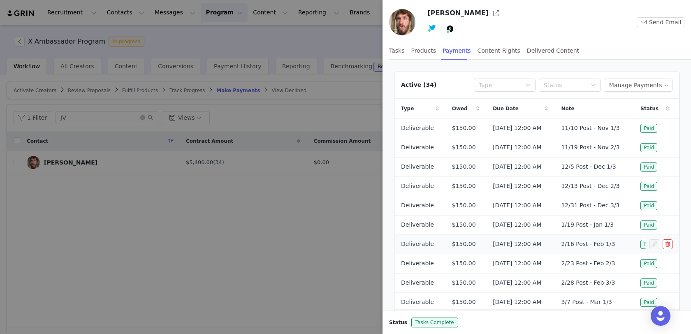
scroll to position [42, 0]
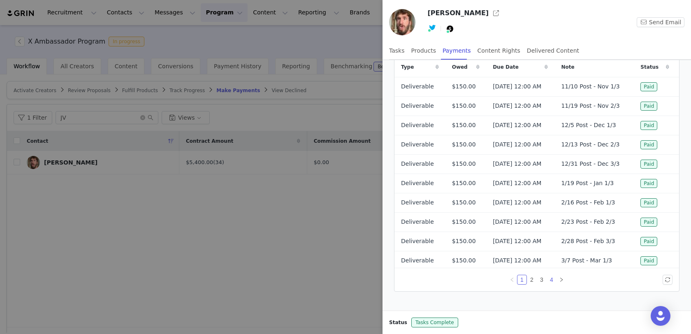
click at [551, 281] on link "4" at bounding box center [551, 279] width 9 height 9
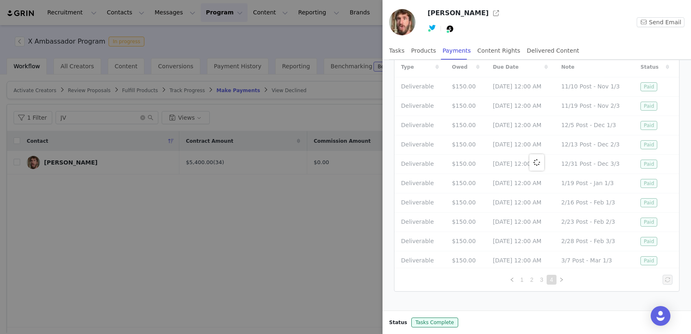
scroll to position [0, 0]
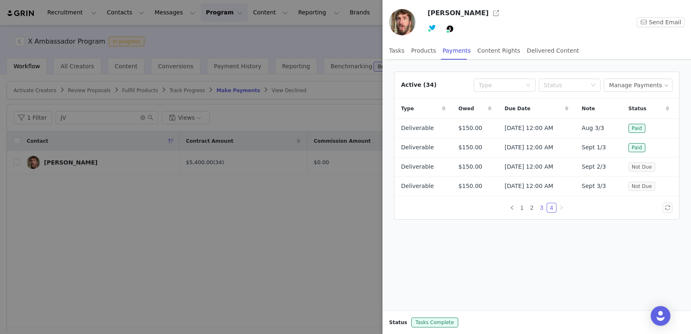
click at [543, 205] on link "3" at bounding box center [541, 207] width 9 height 9
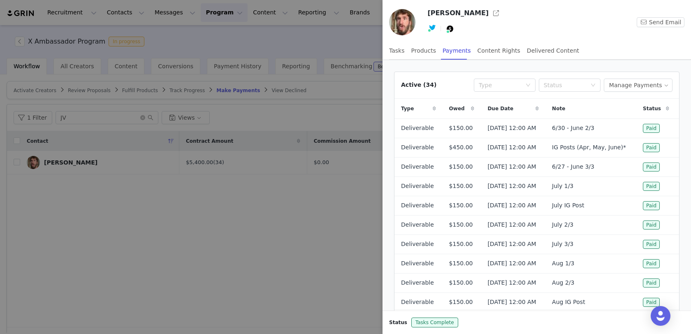
scroll to position [42, 0]
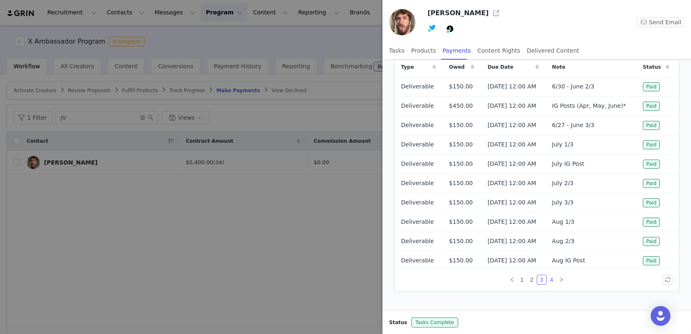
click at [550, 277] on link "4" at bounding box center [551, 279] width 9 height 9
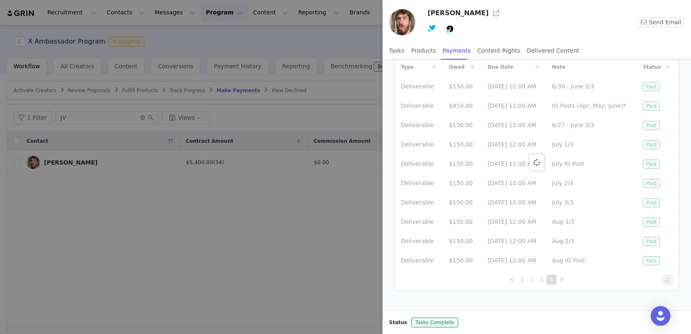
scroll to position [0, 0]
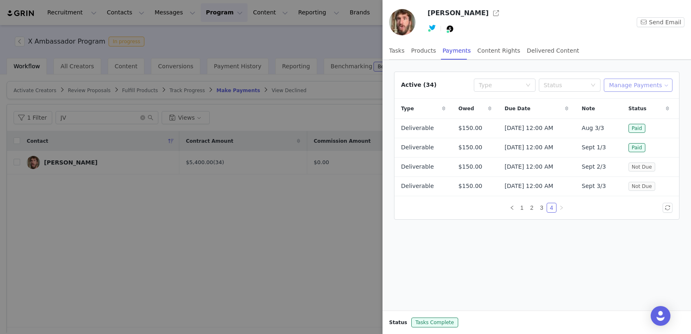
click at [644, 84] on button "Manage Payments" at bounding box center [638, 85] width 69 height 13
click at [631, 112] on span "Add Payable" at bounding box center [640, 113] width 35 height 9
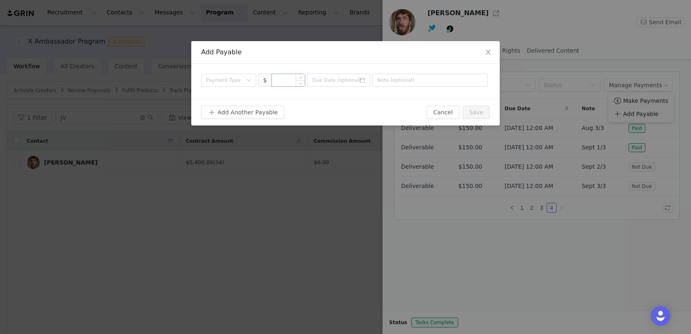
click at [287, 79] on input at bounding box center [288, 80] width 33 height 12
click at [242, 79] on div "Payment Type" at bounding box center [224, 80] width 36 height 8
type input "150"
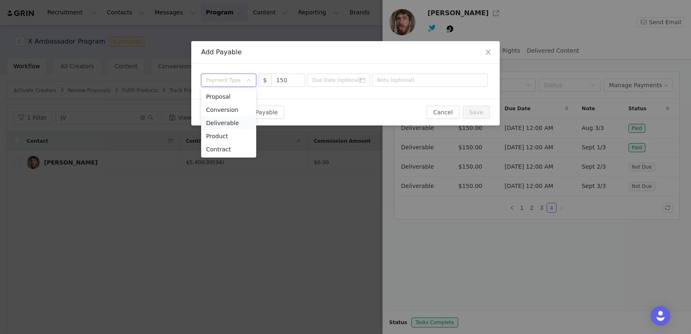
click at [232, 123] on li "Deliverable" at bounding box center [228, 122] width 55 height 13
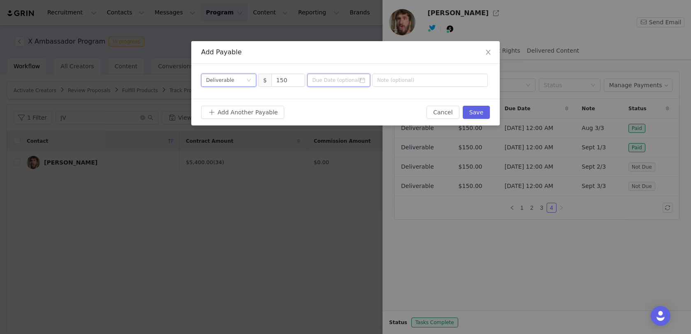
click at [366, 80] on input at bounding box center [338, 80] width 63 height 13
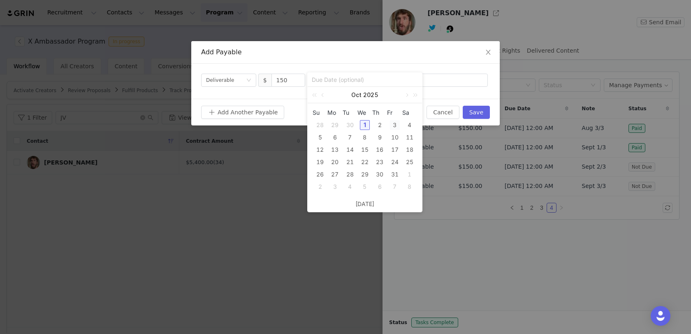
click at [395, 124] on div "3" at bounding box center [395, 125] width 10 height 10
type input "[DATE]"
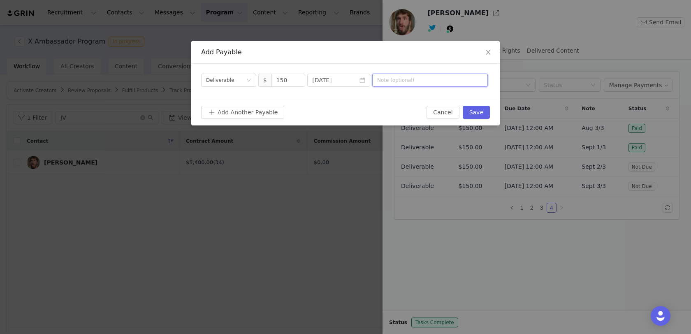
click at [412, 78] on input "text" at bounding box center [430, 80] width 116 height 13
type input "Sept IG Post"
click at [477, 111] on button "Save" at bounding box center [476, 112] width 27 height 13
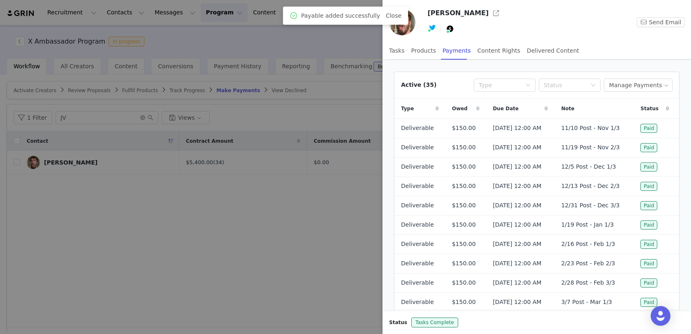
scroll to position [42, 0]
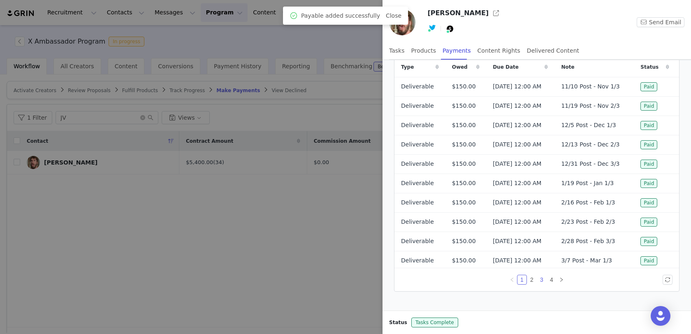
click at [541, 279] on link "3" at bounding box center [541, 279] width 9 height 9
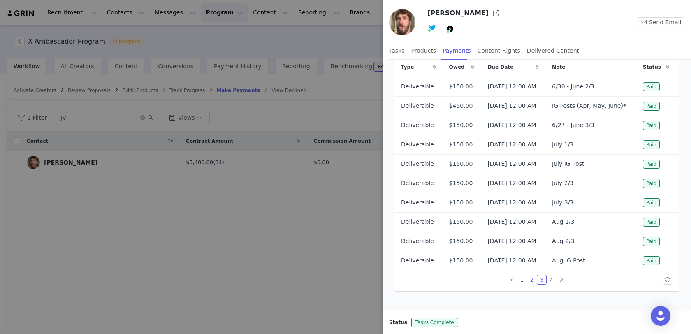
click at [531, 275] on link "2" at bounding box center [532, 279] width 9 height 9
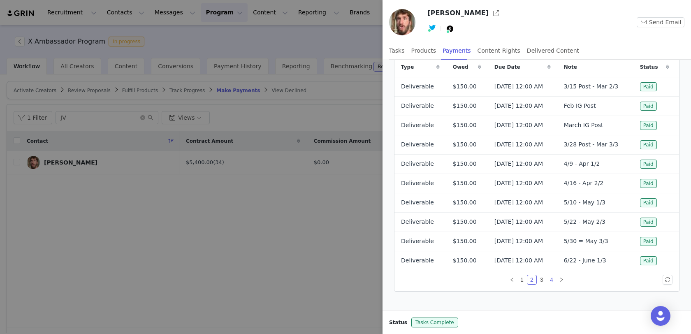
click at [553, 278] on link "4" at bounding box center [551, 279] width 9 height 9
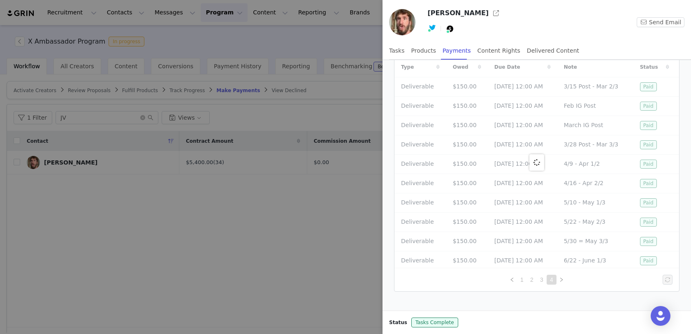
scroll to position [0, 0]
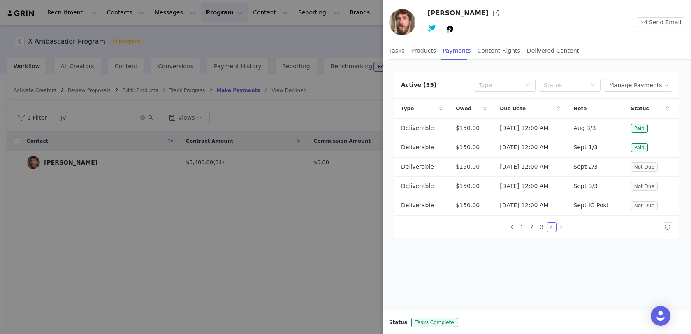
click at [273, 249] on div at bounding box center [345, 167] width 691 height 334
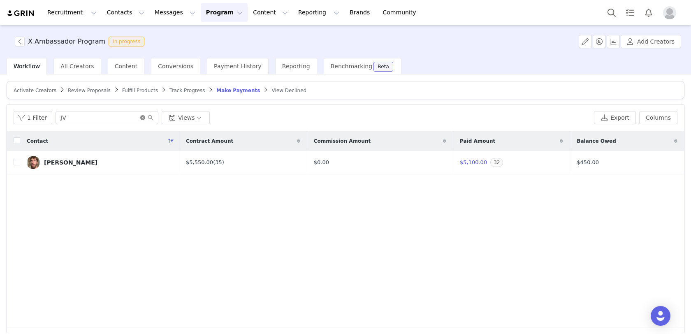
click at [142, 119] on icon "icon: close-circle" at bounding box center [142, 117] width 5 height 5
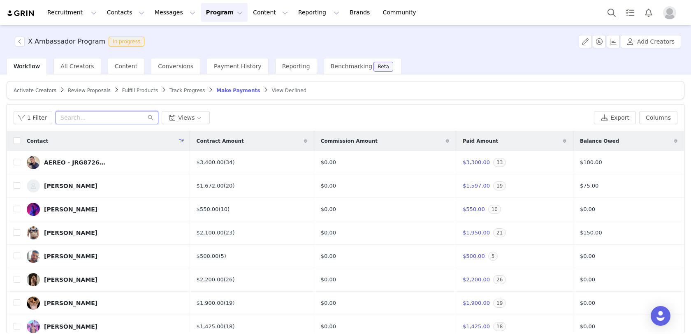
click at [109, 114] on input "text" at bounding box center [107, 117] width 103 height 13
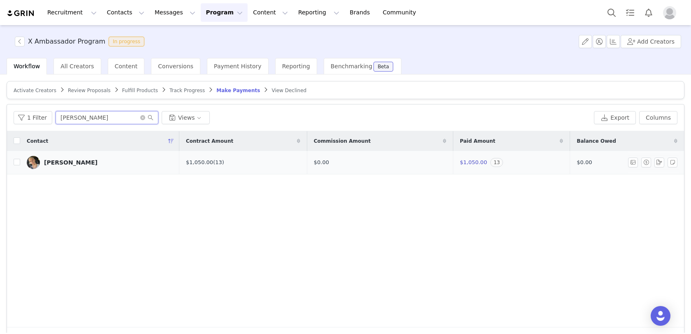
type input "[PERSON_NAME]"
click at [71, 163] on div "[PERSON_NAME]" at bounding box center [71, 162] width 54 height 7
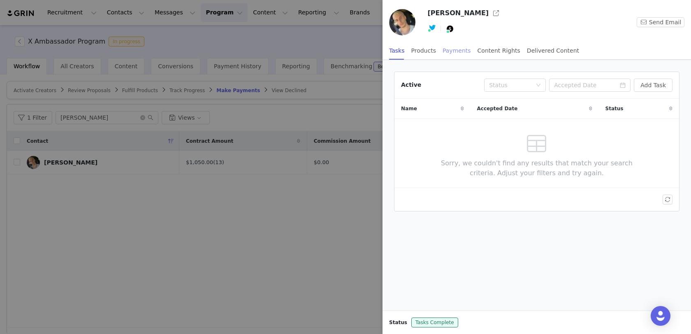
click at [449, 56] on div "Payments" at bounding box center [457, 51] width 28 height 19
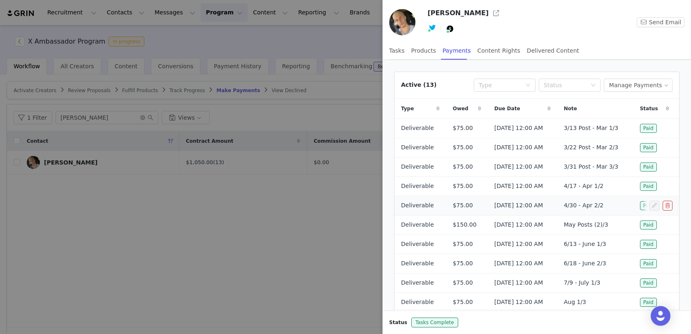
scroll to position [42, 0]
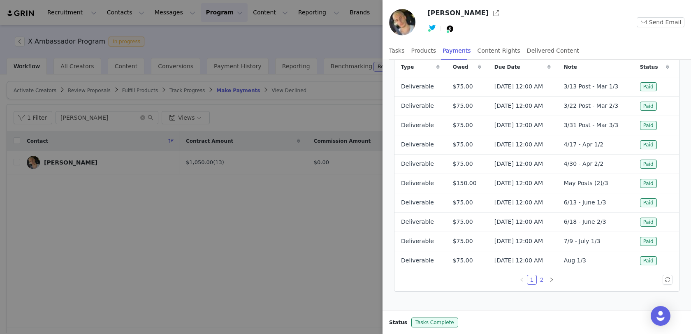
click at [543, 275] on link "2" at bounding box center [541, 279] width 9 height 9
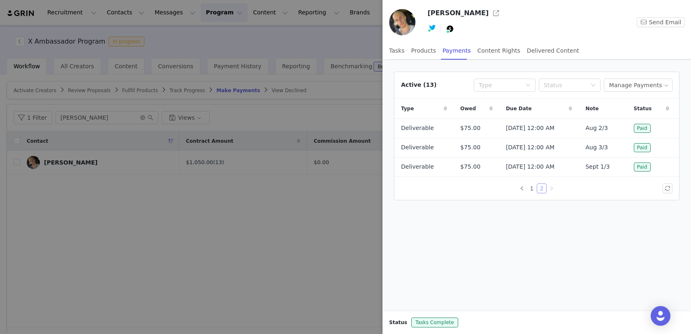
scroll to position [0, 0]
click at [532, 187] on link "1" at bounding box center [532, 188] width 9 height 9
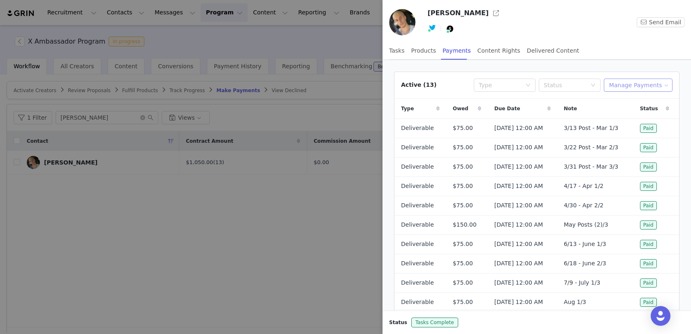
click at [619, 89] on button "Manage Payments" at bounding box center [638, 85] width 69 height 13
click at [620, 117] on span at bounding box center [618, 113] width 8 height 9
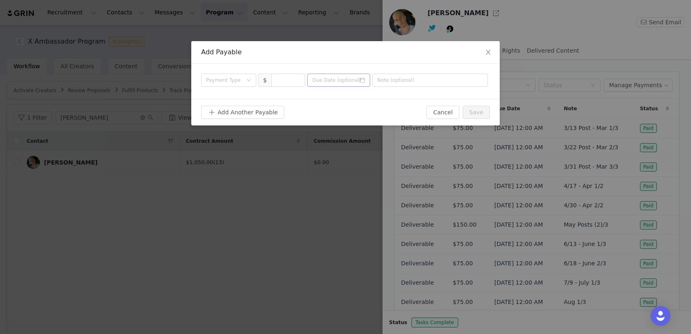
click at [363, 81] on icon "icon: calendar" at bounding box center [363, 80] width 6 height 6
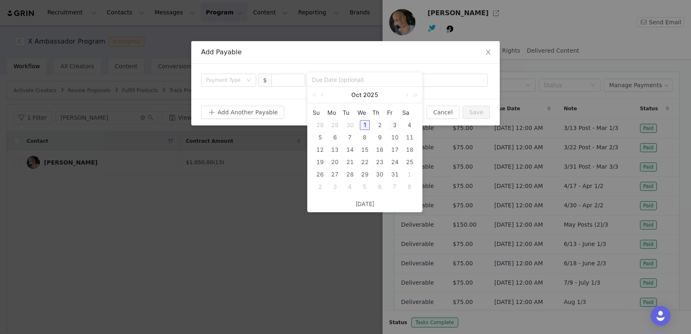
click at [395, 123] on div "3" at bounding box center [395, 125] width 10 height 10
type input "[DATE]"
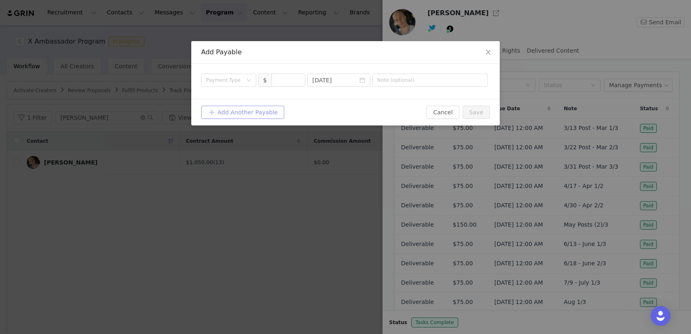
click at [240, 114] on button "Add Another Payable" at bounding box center [242, 112] width 83 height 13
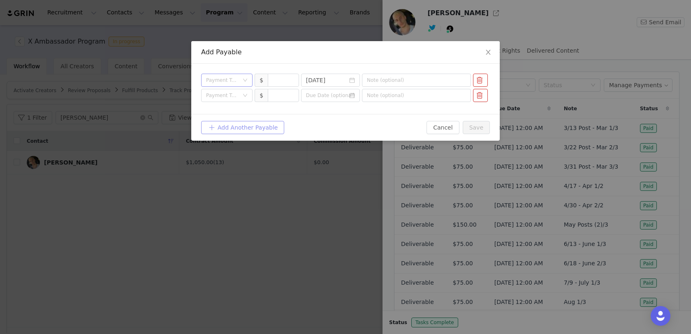
click at [239, 81] on div "Payment Type" at bounding box center [222, 80] width 33 height 8
click at [233, 122] on li "Deliverable" at bounding box center [227, 122] width 52 height 13
click at [239, 98] on div "Payment Type" at bounding box center [222, 95] width 33 height 8
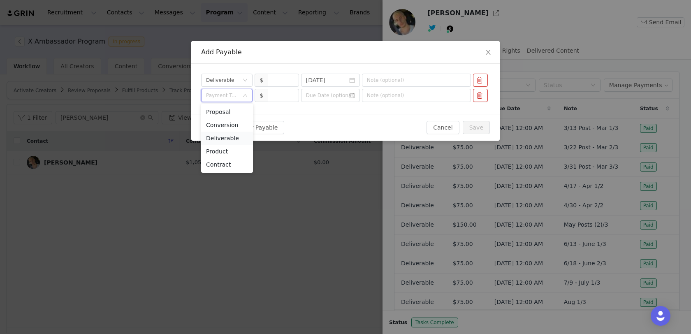
click at [237, 138] on li "Deliverable" at bounding box center [227, 138] width 52 height 13
click at [353, 94] on icon "icon: calendar" at bounding box center [352, 96] width 6 height 6
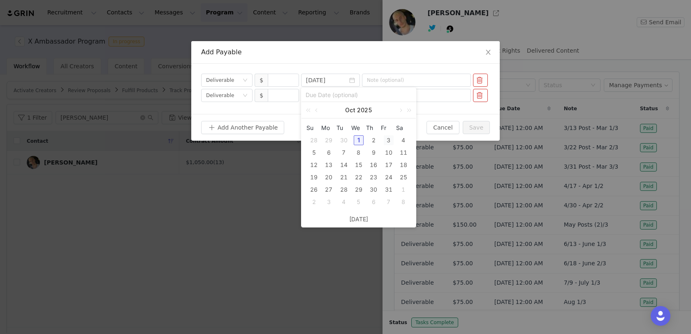
click at [389, 140] on div "3" at bounding box center [389, 140] width 10 height 10
type input "[DATE]"
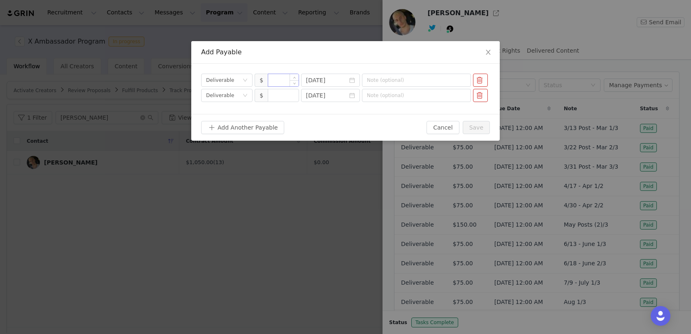
click at [282, 79] on input at bounding box center [283, 80] width 30 height 12
type input "75"
click at [275, 95] on input at bounding box center [283, 95] width 30 height 12
type input "8"
type input "75"
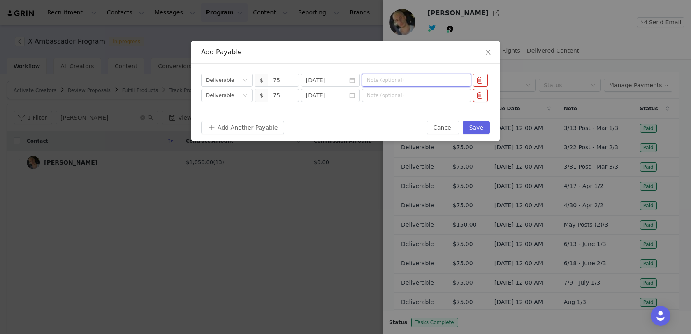
click at [386, 81] on input "text" at bounding box center [416, 80] width 109 height 13
type input "Sept 2/3"
click at [389, 96] on input "text" at bounding box center [416, 95] width 109 height 13
type input "Sept 3/3"
click at [477, 130] on button "Save" at bounding box center [476, 127] width 27 height 13
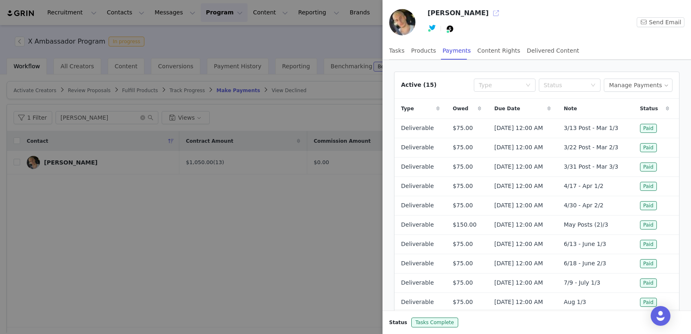
click at [490, 14] on button "button" at bounding box center [496, 13] width 13 height 13
click at [112, 116] on div at bounding box center [345, 167] width 691 height 334
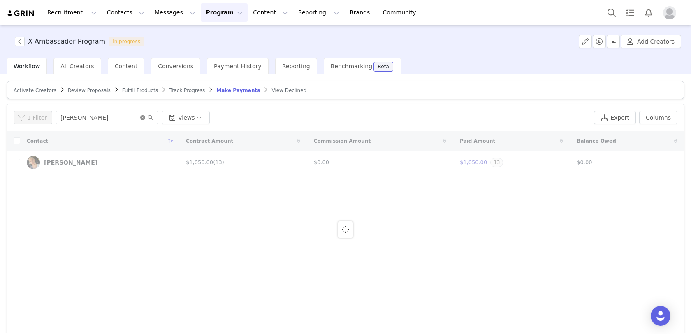
click at [140, 116] on icon "icon: close-circle" at bounding box center [142, 117] width 5 height 5
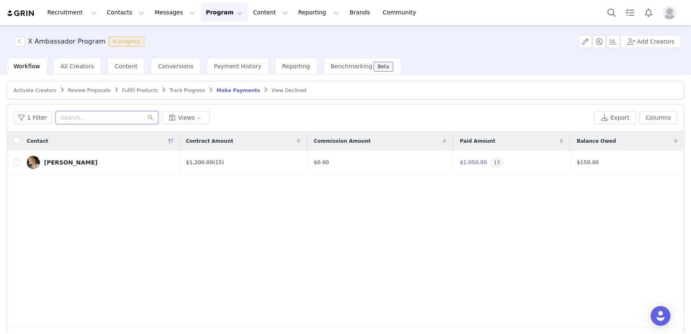
click at [123, 117] on input "text" at bounding box center [107, 117] width 103 height 13
type input "lias"
click at [78, 162] on div "[PERSON_NAME]" at bounding box center [71, 162] width 54 height 7
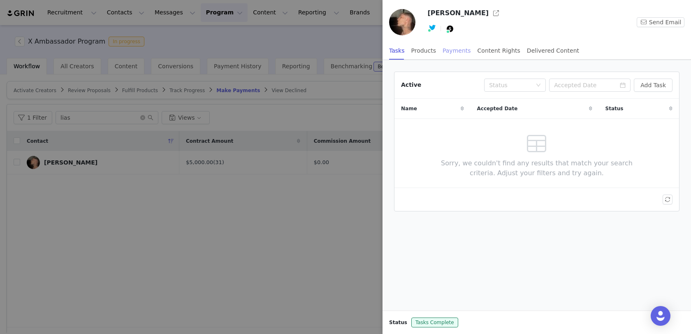
click at [447, 44] on div "Payments" at bounding box center [457, 51] width 28 height 19
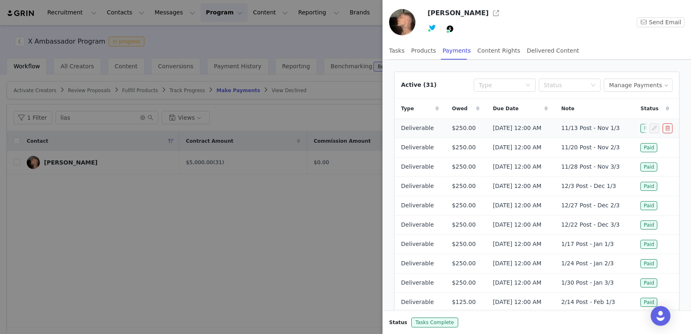
scroll to position [42, 0]
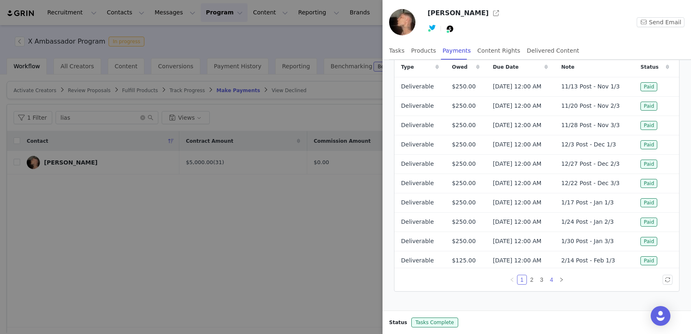
click at [552, 276] on link "4" at bounding box center [551, 279] width 9 height 9
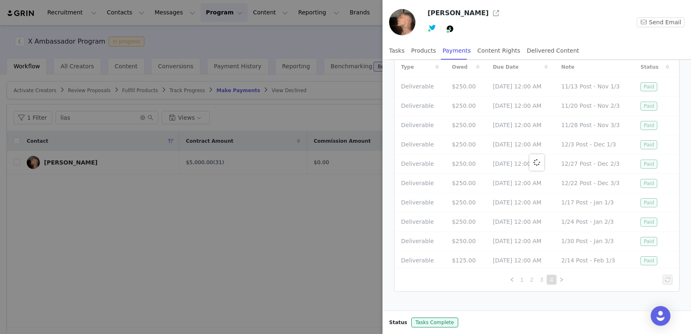
scroll to position [0, 0]
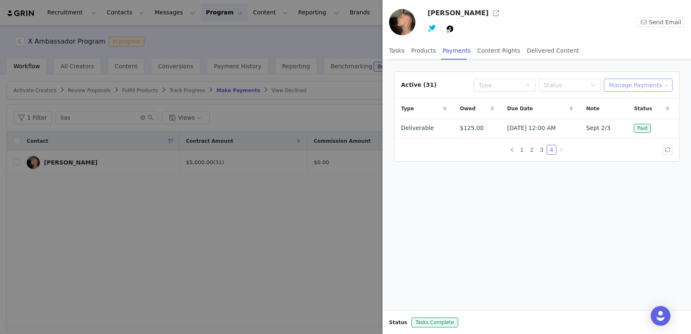
click at [640, 80] on button "Manage Payments" at bounding box center [638, 85] width 69 height 13
click at [628, 110] on span "Add Payable" at bounding box center [640, 113] width 35 height 9
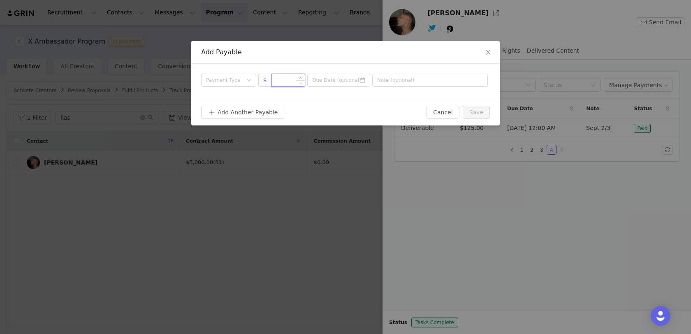
click at [284, 84] on input at bounding box center [288, 80] width 33 height 12
click at [236, 83] on div "Payment Type" at bounding box center [224, 80] width 36 height 8
type input "125"
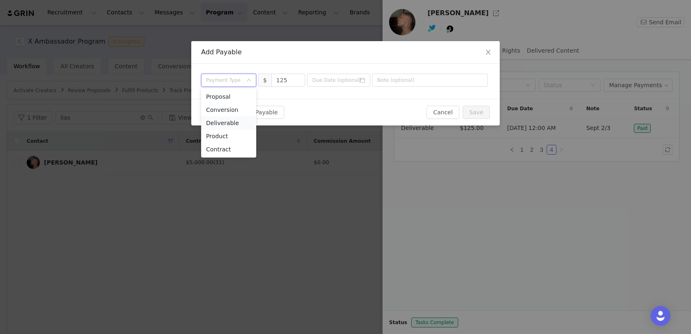
click at [235, 124] on li "Deliverable" at bounding box center [228, 122] width 55 height 13
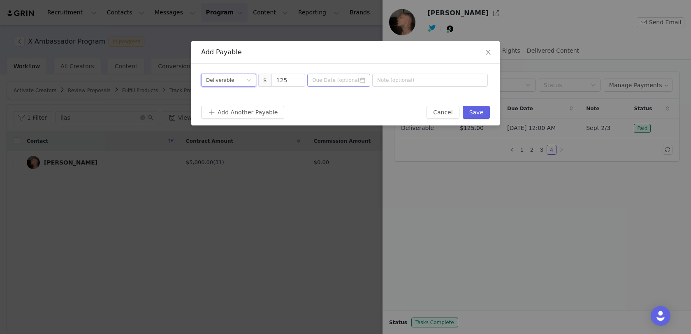
click at [364, 81] on icon "icon: calendar" at bounding box center [363, 80] width 6 height 6
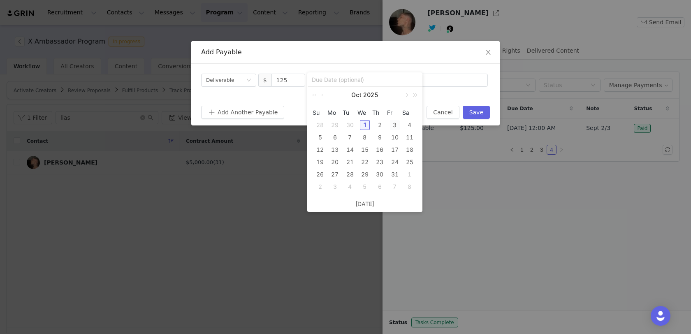
click at [396, 125] on div "3" at bounding box center [395, 125] width 10 height 10
type input "[DATE]"
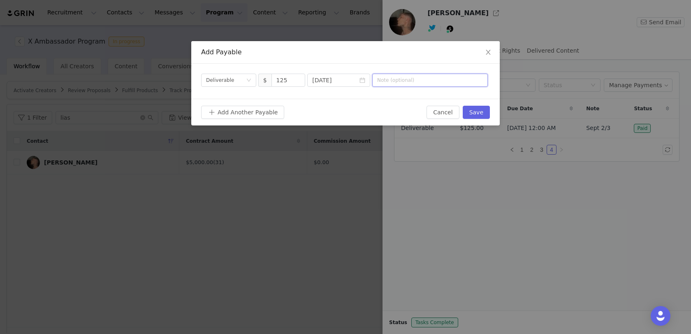
click at [429, 81] on input "text" at bounding box center [430, 80] width 116 height 13
type input "Sept 3/3"
click at [480, 112] on button "Save" at bounding box center [476, 112] width 27 height 13
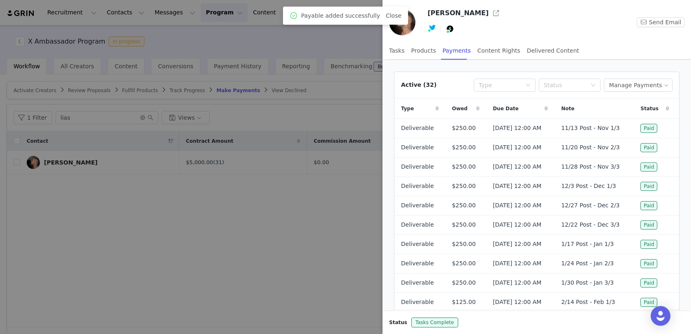
click at [312, 203] on div at bounding box center [345, 167] width 691 height 334
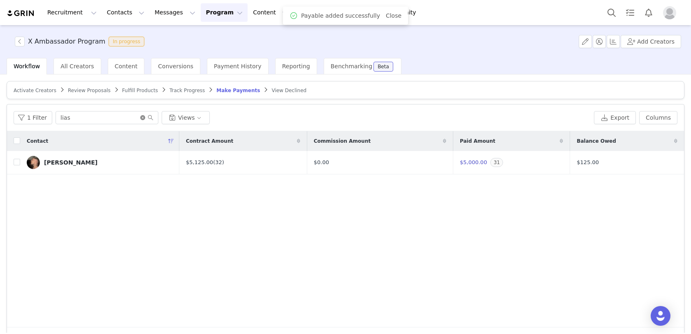
click at [140, 116] on icon "icon: close-circle" at bounding box center [142, 117] width 5 height 5
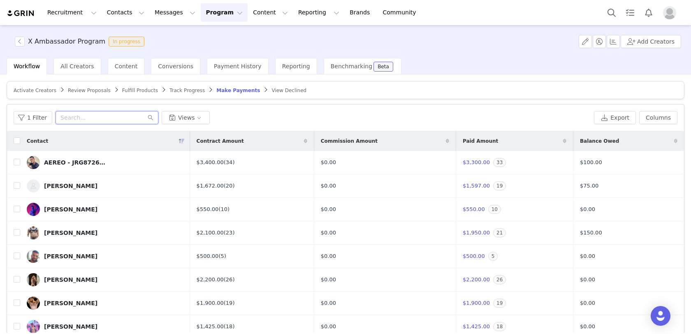
click at [126, 114] on input "text" at bounding box center [107, 117] width 103 height 13
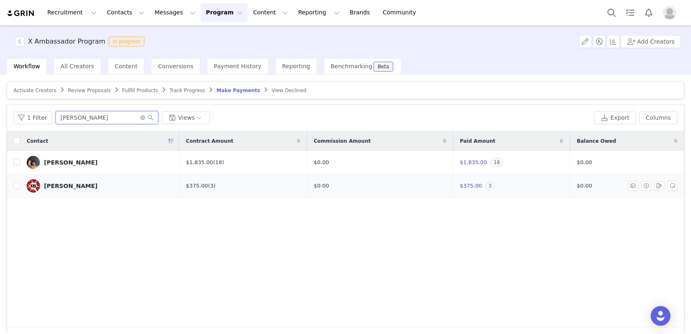
type input "[PERSON_NAME]"
click at [66, 184] on div "[PERSON_NAME]" at bounding box center [71, 186] width 54 height 7
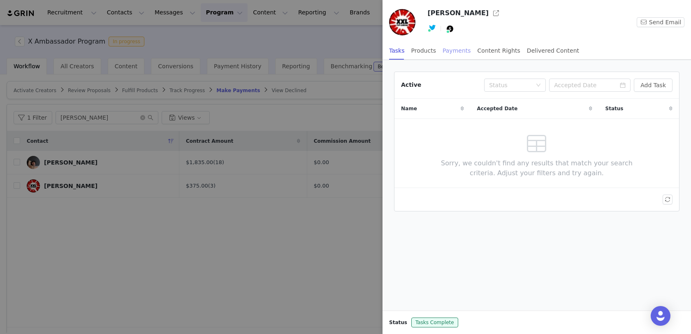
click at [453, 44] on div "Payments" at bounding box center [457, 51] width 28 height 19
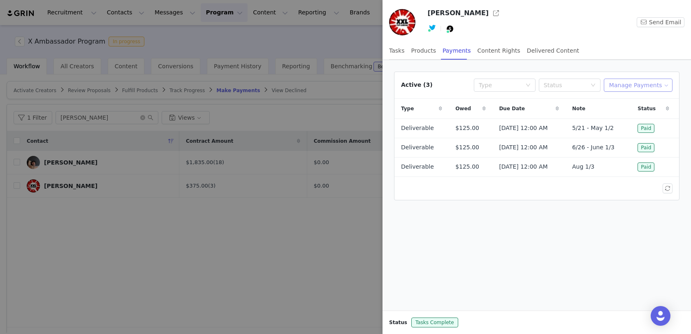
click at [638, 85] on button "Manage Payments" at bounding box center [638, 85] width 69 height 13
click at [631, 119] on li "Add Payable" at bounding box center [641, 113] width 65 height 13
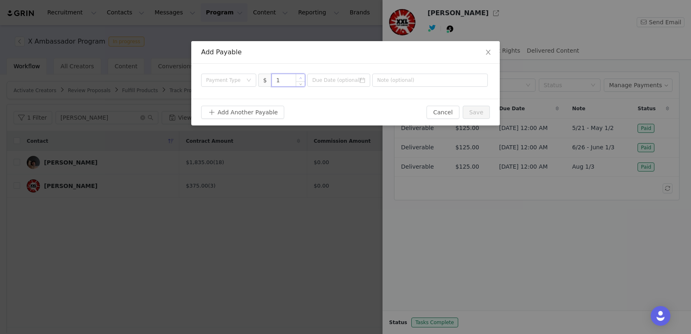
click at [297, 79] on span "Increase Value" at bounding box center [300, 77] width 9 height 7
type input "125"
click at [245, 80] on div "Payment Type" at bounding box center [226, 80] width 40 height 12
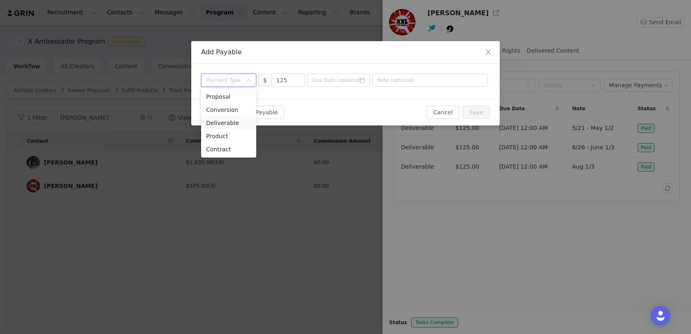
click at [236, 123] on li "Deliverable" at bounding box center [228, 122] width 55 height 13
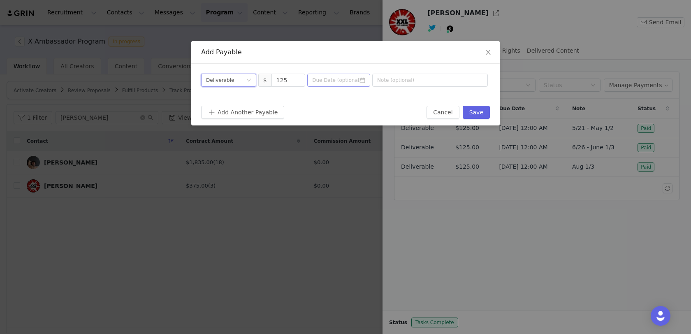
click at [363, 79] on icon "icon: calendar" at bounding box center [362, 80] width 5 height 5
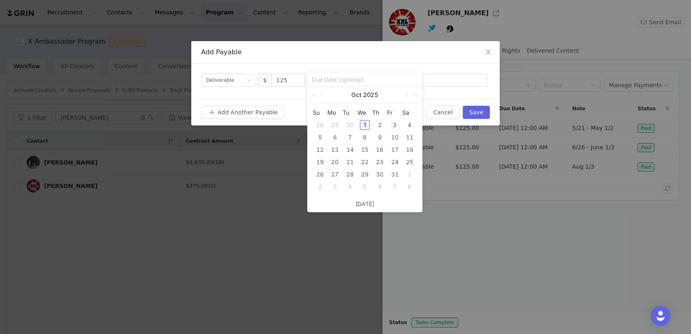
click at [397, 123] on div "3" at bounding box center [395, 125] width 10 height 10
type input "[DATE]"
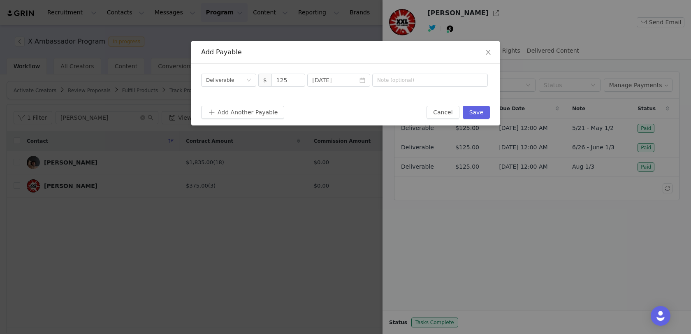
click at [423, 88] on div "Payment Type Deliverable $ 125 [DATE]" at bounding box center [345, 81] width 309 height 35
click at [423, 84] on input "text" at bounding box center [430, 80] width 116 height 13
type input "Sept 1/3"
click at [476, 116] on button "Save" at bounding box center [476, 112] width 27 height 13
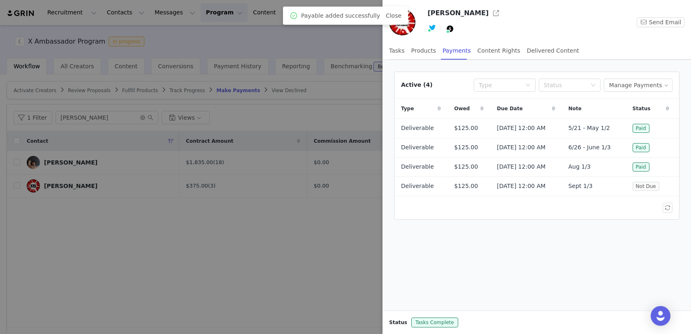
click at [313, 256] on div at bounding box center [345, 167] width 691 height 334
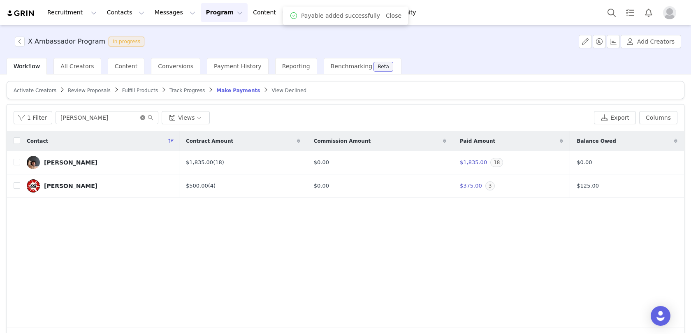
click at [140, 118] on icon "icon: close-circle" at bounding box center [142, 117] width 5 height 5
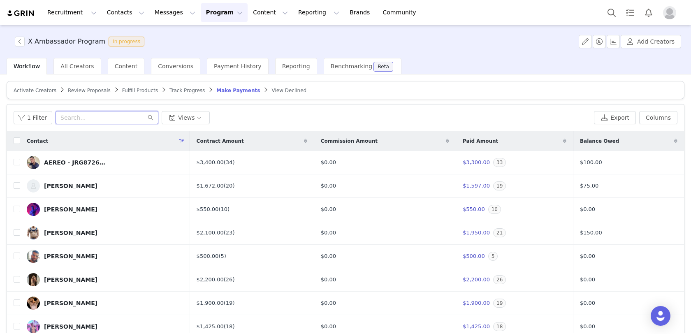
click at [116, 116] on input "text" at bounding box center [107, 117] width 103 height 13
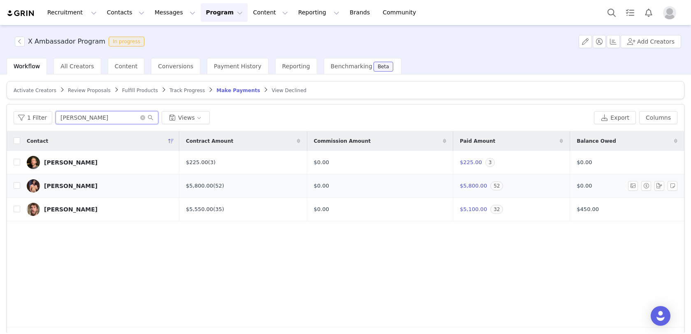
type input "[PERSON_NAME]"
click at [73, 181] on link "[PERSON_NAME]" at bounding box center [100, 185] width 146 height 13
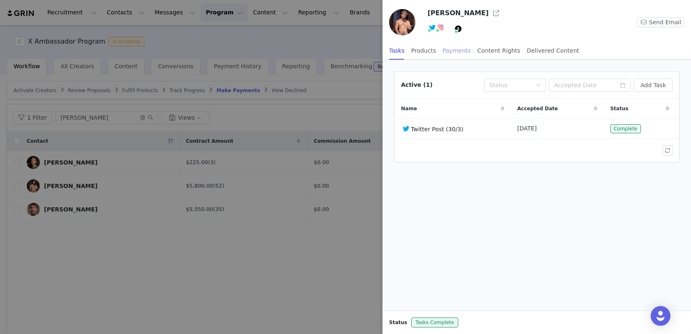
click at [460, 49] on div "Payments" at bounding box center [457, 51] width 28 height 19
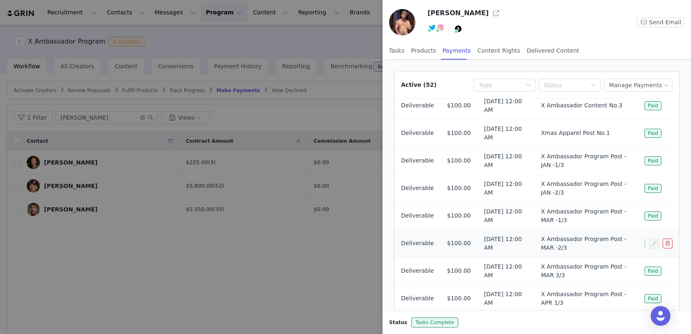
scroll to position [43, 0]
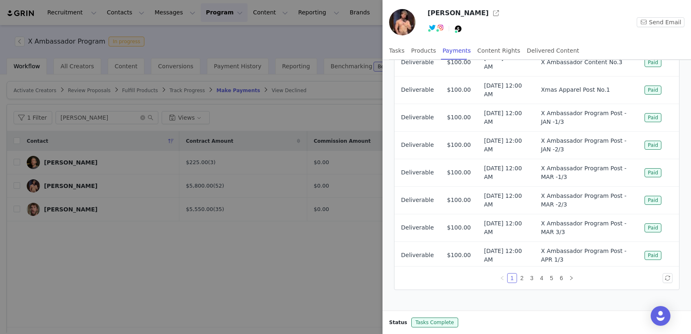
click at [271, 273] on div at bounding box center [345, 167] width 691 height 334
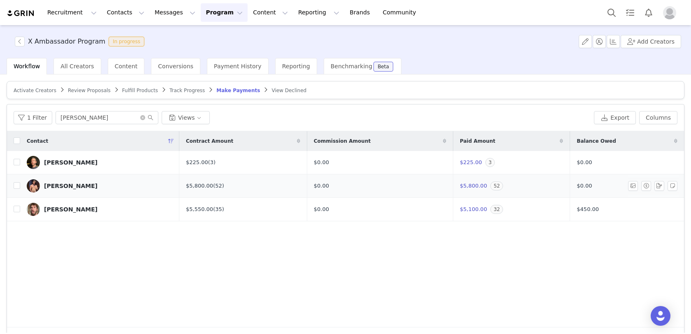
click at [87, 184] on div "[PERSON_NAME]" at bounding box center [71, 186] width 54 height 7
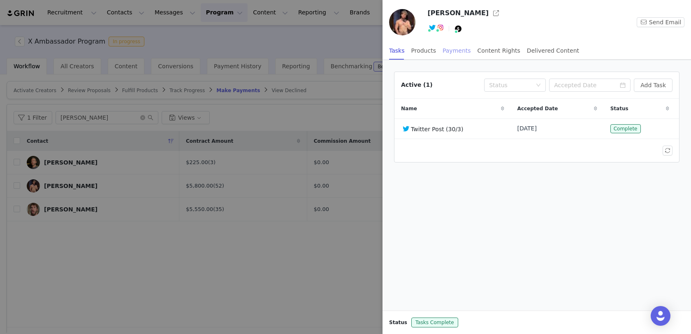
click at [457, 50] on div "Payments" at bounding box center [457, 51] width 28 height 19
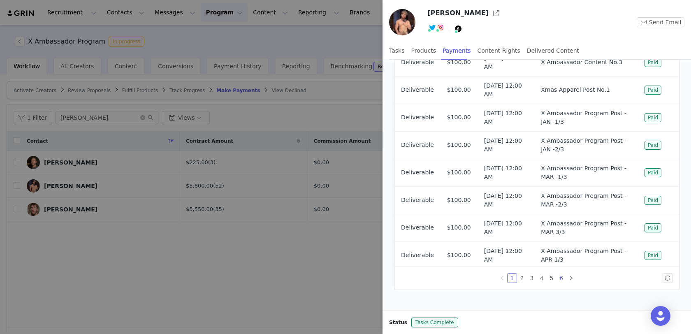
click at [561, 277] on link "6" at bounding box center [561, 278] width 9 height 9
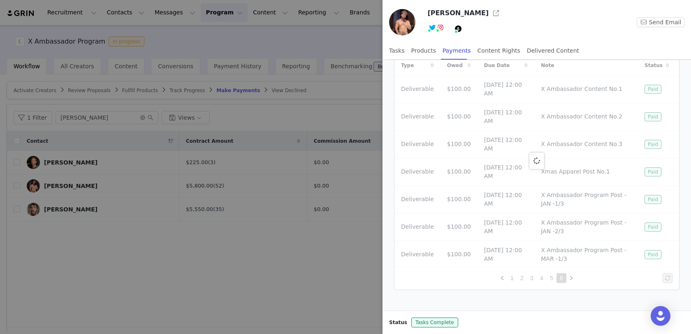
scroll to position [0, 0]
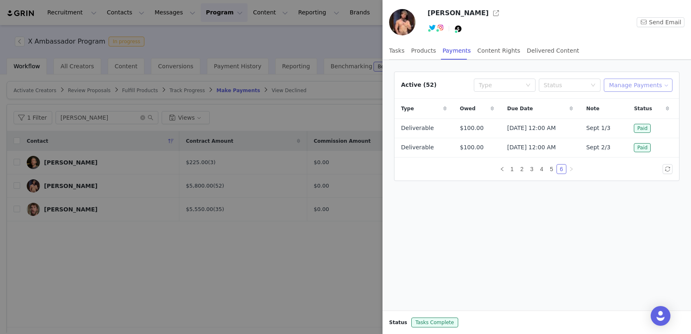
click at [622, 88] on button "Manage Payments" at bounding box center [638, 85] width 69 height 13
click at [622, 113] on div "Add Payable" at bounding box center [641, 113] width 55 height 9
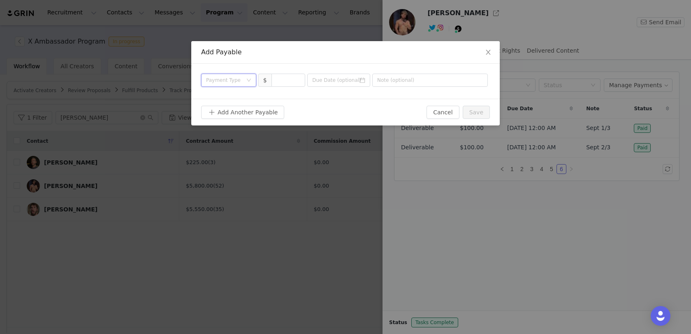
click at [233, 85] on div "Payment Type" at bounding box center [226, 80] width 40 height 12
click at [233, 120] on li "Deliverable" at bounding box center [228, 122] width 55 height 13
click at [286, 83] on input at bounding box center [288, 80] width 33 height 12
type input "100"
click at [364, 78] on icon "icon: calendar" at bounding box center [363, 80] width 6 height 6
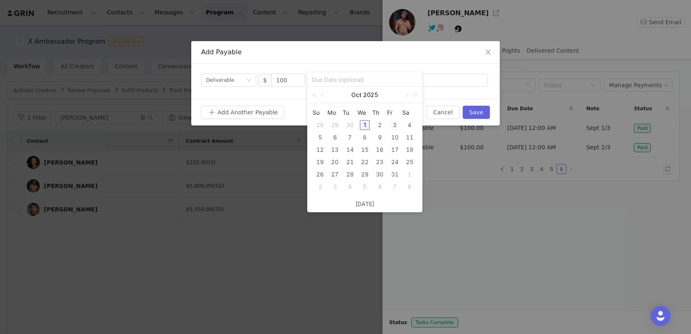
click at [395, 121] on div "3" at bounding box center [395, 125] width 10 height 10
type input "[DATE]"
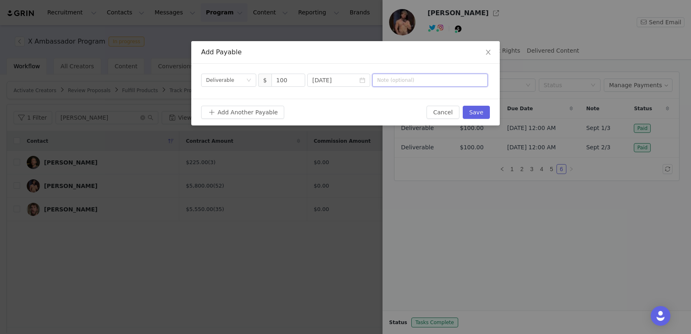
click at [425, 83] on input "text" at bounding box center [430, 80] width 116 height 13
type input "Sept 3/3"
click at [474, 112] on button "Save" at bounding box center [476, 112] width 27 height 13
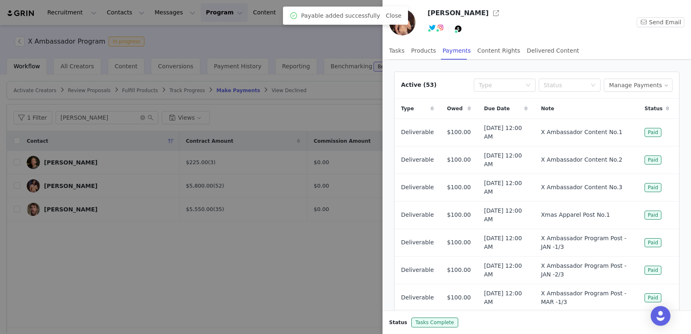
click at [275, 290] on div at bounding box center [345, 167] width 691 height 334
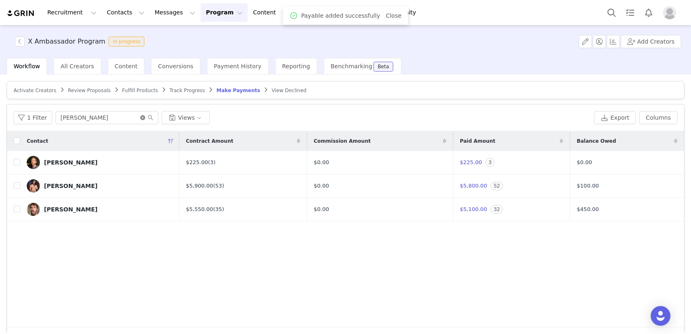
click at [140, 117] on icon "icon: close-circle" at bounding box center [142, 117] width 5 height 5
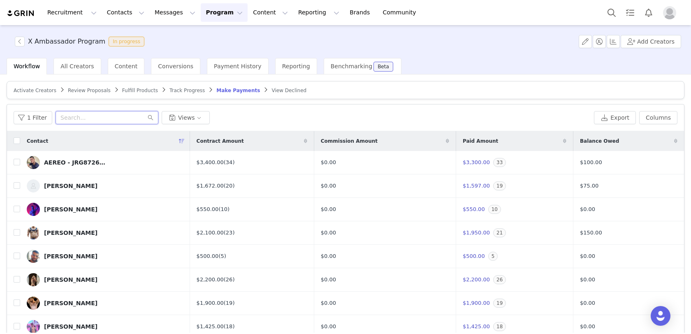
click at [120, 113] on input "text" at bounding box center [107, 117] width 103 height 13
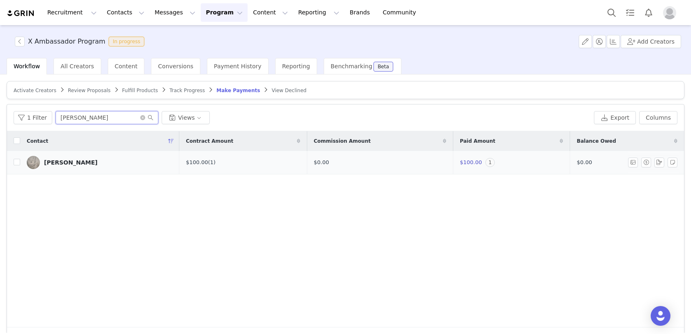
type input "[PERSON_NAME]"
click at [43, 160] on link "[PERSON_NAME]" at bounding box center [100, 162] width 146 height 13
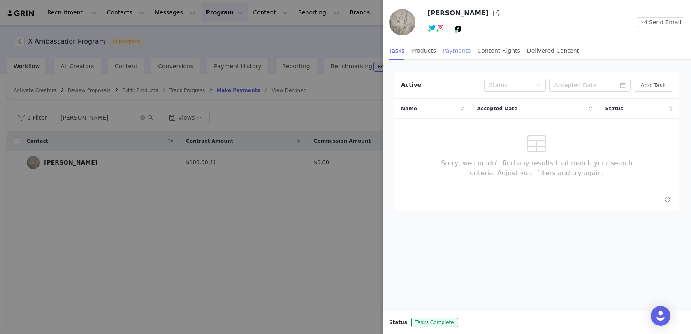
click at [464, 51] on div "Payments" at bounding box center [457, 51] width 28 height 19
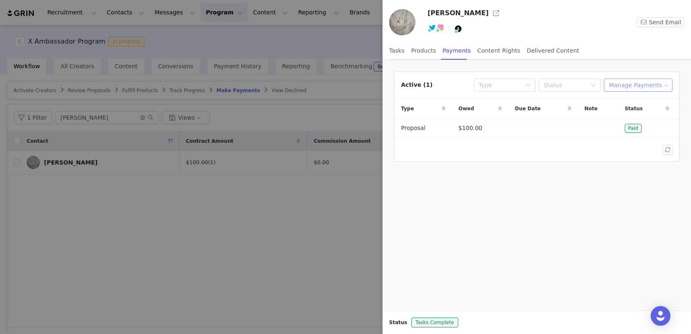
click at [635, 82] on button "Manage Payments" at bounding box center [638, 85] width 69 height 13
click at [631, 116] on span "Add Payable" at bounding box center [640, 113] width 35 height 9
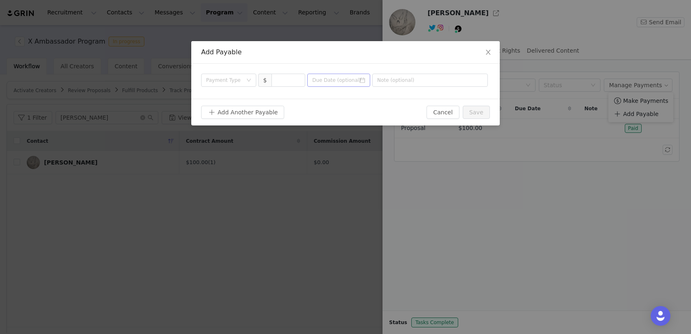
click at [363, 79] on icon "icon: calendar" at bounding box center [363, 80] width 6 height 6
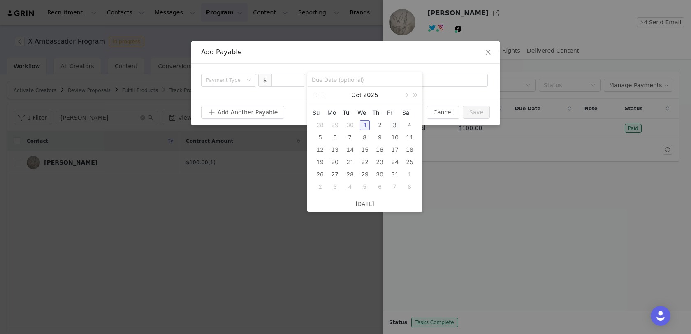
click at [397, 123] on div "3" at bounding box center [395, 125] width 10 height 10
type input "[DATE]"
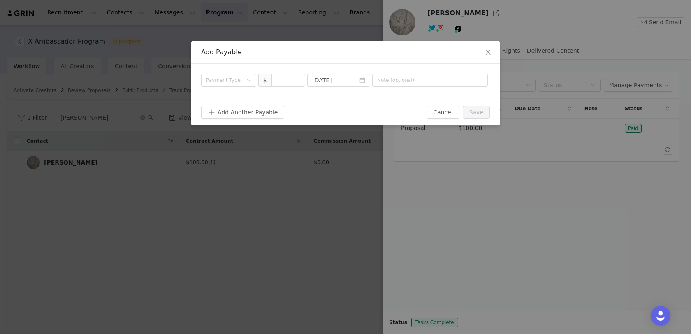
click at [424, 87] on div "Payment Type $ [DATE]" at bounding box center [345, 81] width 309 height 35
click at [424, 81] on input "text" at bounding box center [430, 80] width 116 height 13
type input "Sept 1/2"
click at [290, 80] on input at bounding box center [288, 80] width 33 height 12
click at [229, 78] on div "Payment Type" at bounding box center [224, 80] width 36 height 8
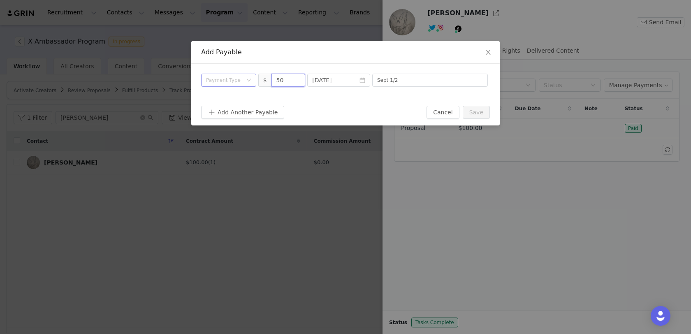
type input "50"
click at [234, 115] on li "Conversion" at bounding box center [228, 109] width 55 height 13
click at [236, 78] on div "Payment Type Conversion" at bounding box center [226, 80] width 40 height 12
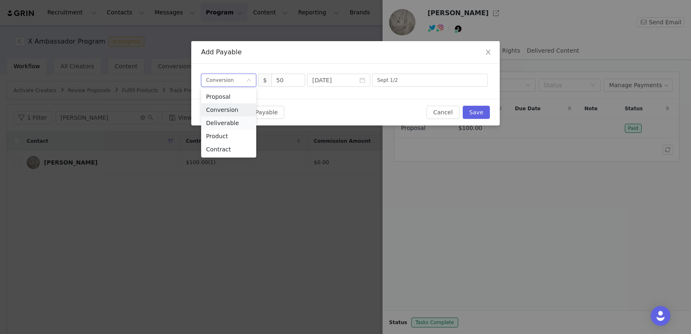
click at [235, 120] on li "Deliverable" at bounding box center [228, 122] width 55 height 13
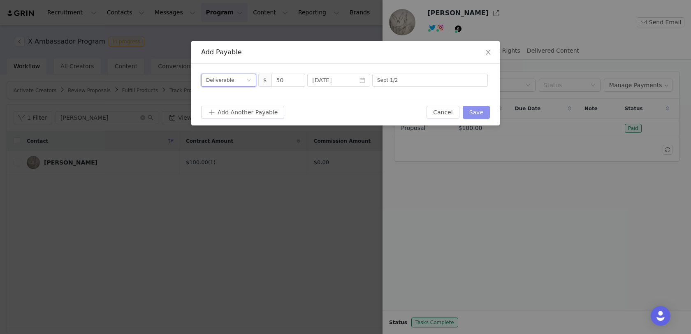
click at [475, 109] on button "Save" at bounding box center [476, 112] width 27 height 13
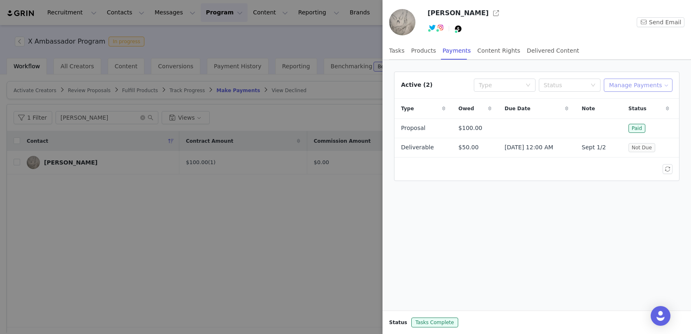
click at [645, 81] on button "Manage Payments" at bounding box center [638, 85] width 69 height 13
click at [640, 111] on span "Add Payable" at bounding box center [640, 113] width 35 height 9
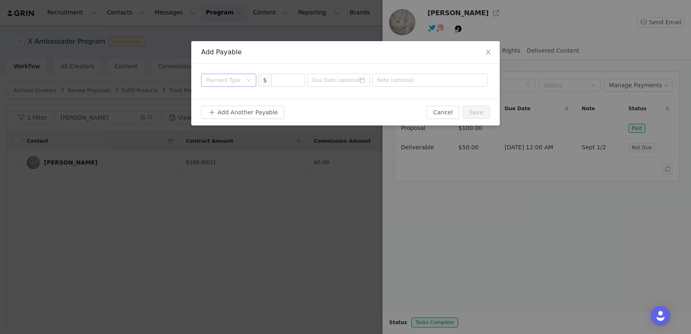
click at [242, 82] on div "Payment Type" at bounding box center [224, 80] width 36 height 8
click at [238, 122] on li "Deliverable" at bounding box center [228, 122] width 55 height 13
click at [274, 78] on input at bounding box center [288, 80] width 33 height 12
type input "50"
click at [363, 77] on icon "icon: calendar" at bounding box center [363, 80] width 6 height 6
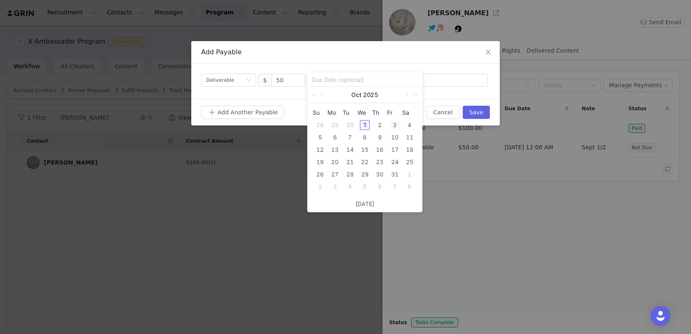
click at [396, 124] on div "3" at bounding box center [395, 125] width 10 height 10
type input "[DATE]"
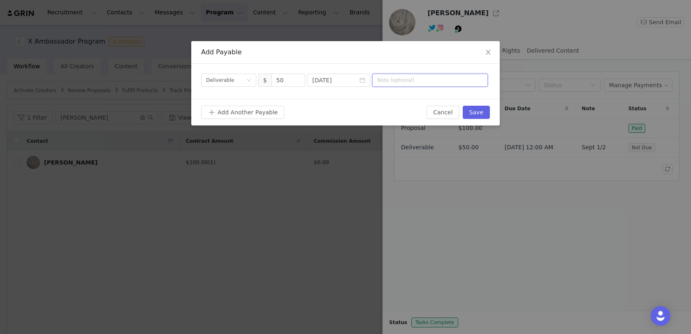
click at [419, 79] on input "text" at bounding box center [430, 80] width 116 height 13
type input "Sept 2/2"
click at [485, 113] on button "Save" at bounding box center [476, 112] width 27 height 13
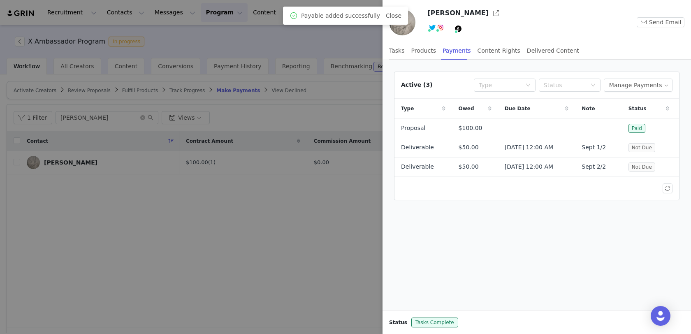
click at [279, 235] on div at bounding box center [345, 167] width 691 height 334
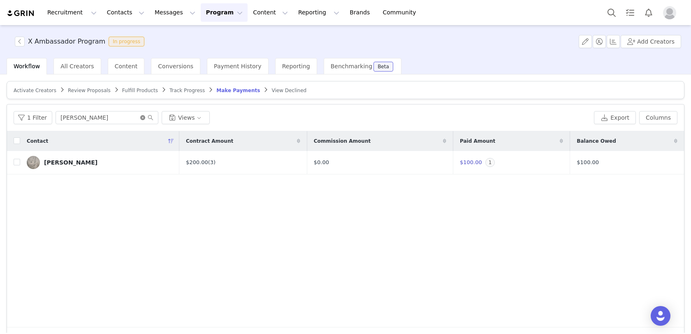
click at [140, 116] on icon "icon: close-circle" at bounding box center [142, 117] width 5 height 5
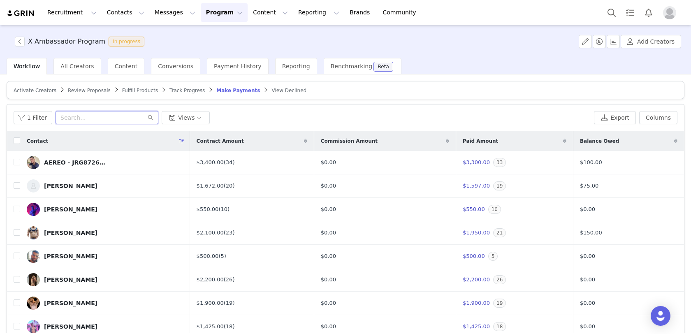
click at [126, 118] on input "text" at bounding box center [107, 117] width 103 height 13
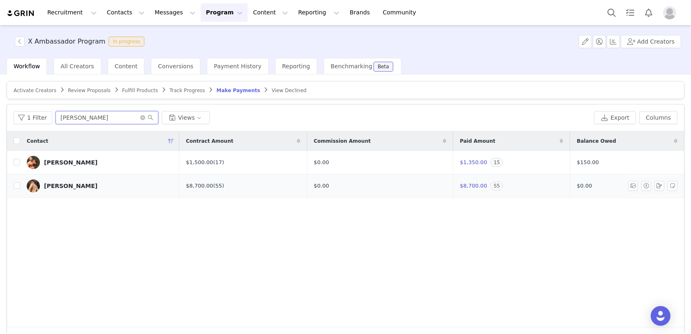
type input "[PERSON_NAME]"
click at [66, 183] on div "[PERSON_NAME]" at bounding box center [71, 186] width 54 height 7
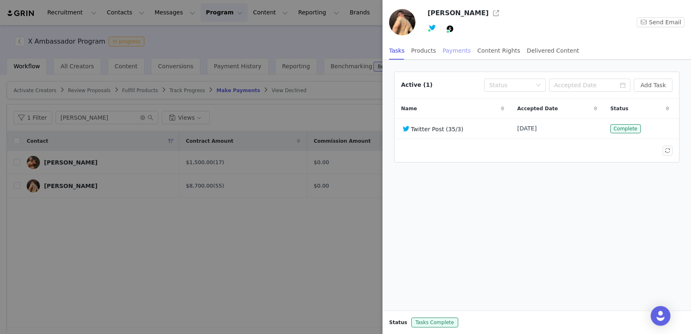
click at [452, 50] on div "Payments" at bounding box center [457, 51] width 28 height 19
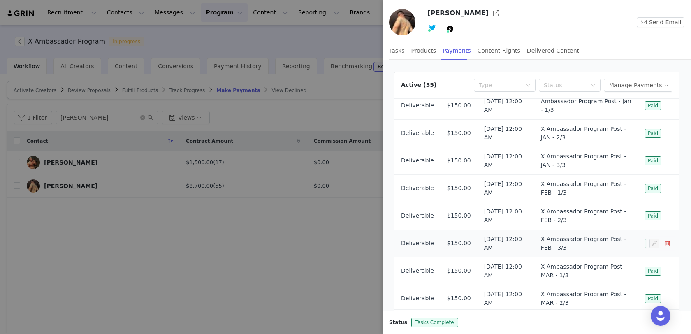
scroll to position [43, 0]
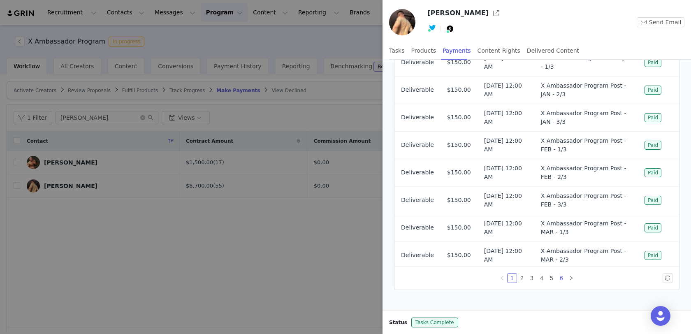
click at [560, 279] on link "6" at bounding box center [561, 278] width 9 height 9
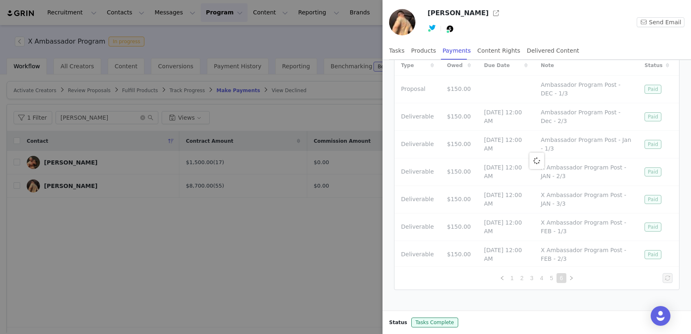
scroll to position [0, 0]
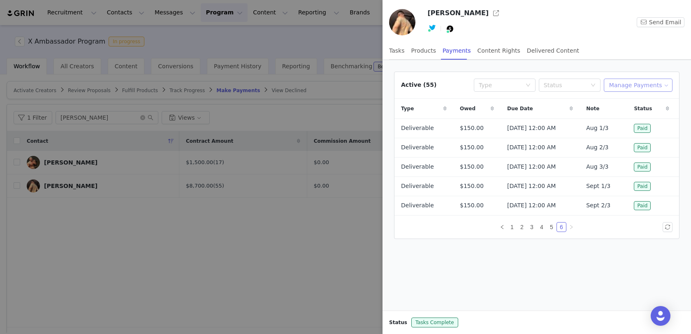
click at [627, 87] on button "Manage Payments" at bounding box center [638, 85] width 69 height 13
click at [626, 116] on span "Add Payable" at bounding box center [640, 113] width 35 height 9
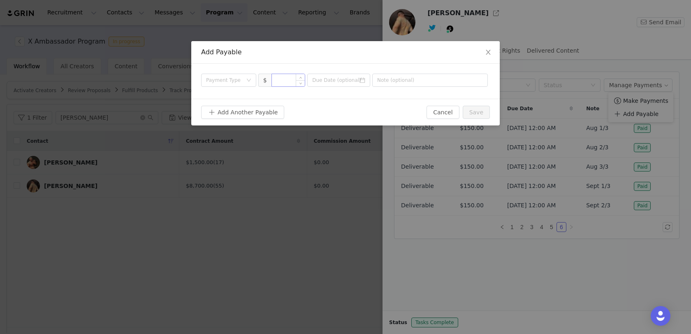
click at [286, 79] on input at bounding box center [288, 80] width 33 height 12
type input "150"
click at [244, 78] on div "Payment Type" at bounding box center [226, 80] width 40 height 12
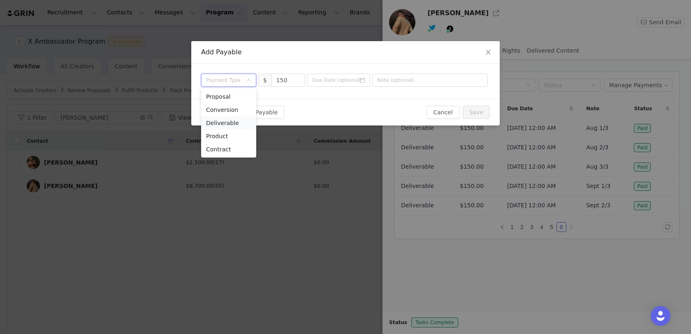
click at [242, 125] on li "Deliverable" at bounding box center [228, 122] width 55 height 13
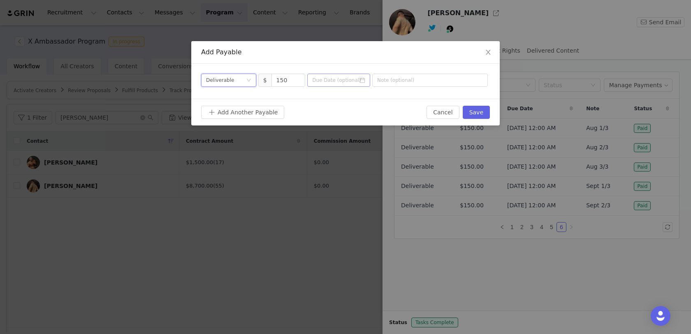
click at [361, 79] on icon "icon: calendar" at bounding box center [362, 80] width 5 height 5
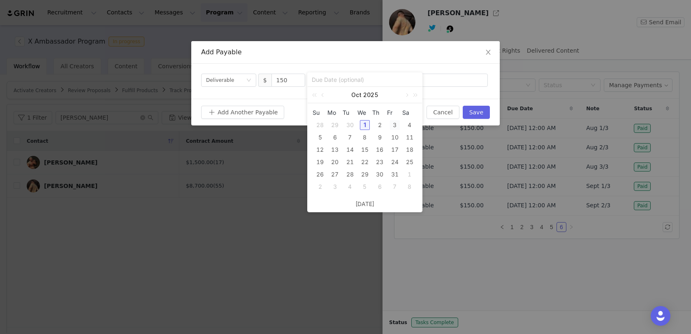
click at [395, 124] on div "3" at bounding box center [395, 125] width 10 height 10
type input "[DATE]"
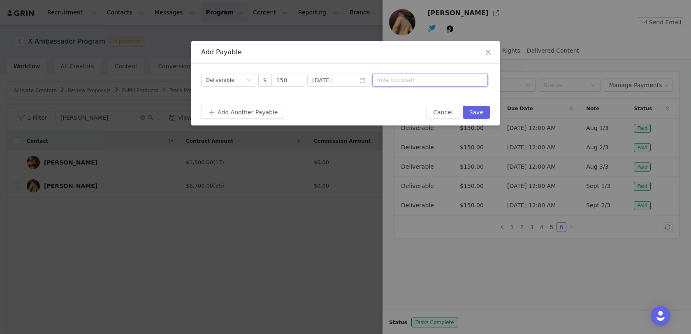
click at [428, 77] on input "text" at bounding box center [430, 80] width 116 height 13
type input "Sept 3/3"
click at [480, 110] on button "Save" at bounding box center [476, 112] width 27 height 13
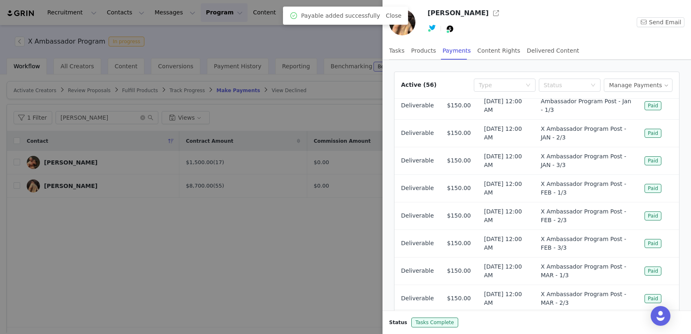
scroll to position [43, 0]
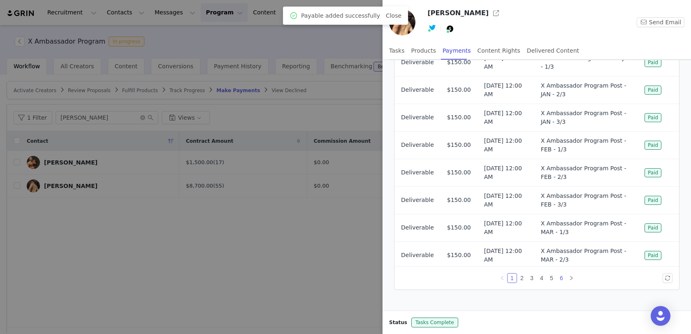
click at [563, 278] on link "6" at bounding box center [561, 278] width 9 height 9
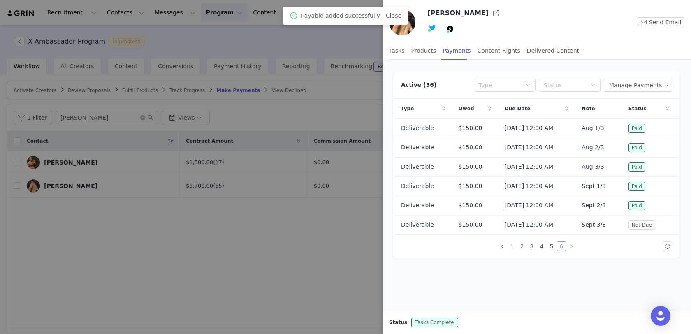
scroll to position [0, 0]
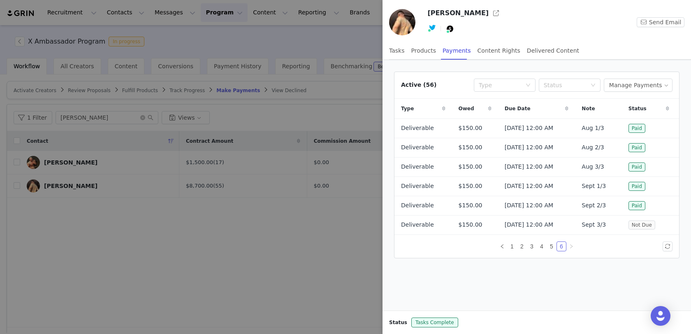
click at [212, 252] on div at bounding box center [345, 167] width 691 height 334
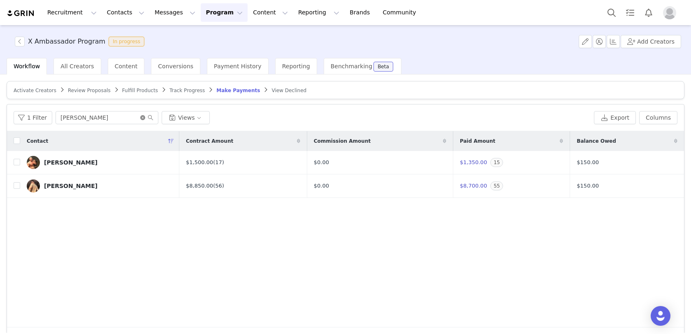
click at [141, 118] on icon "icon: close-circle" at bounding box center [142, 117] width 5 height 5
